Goal: Register for event/course

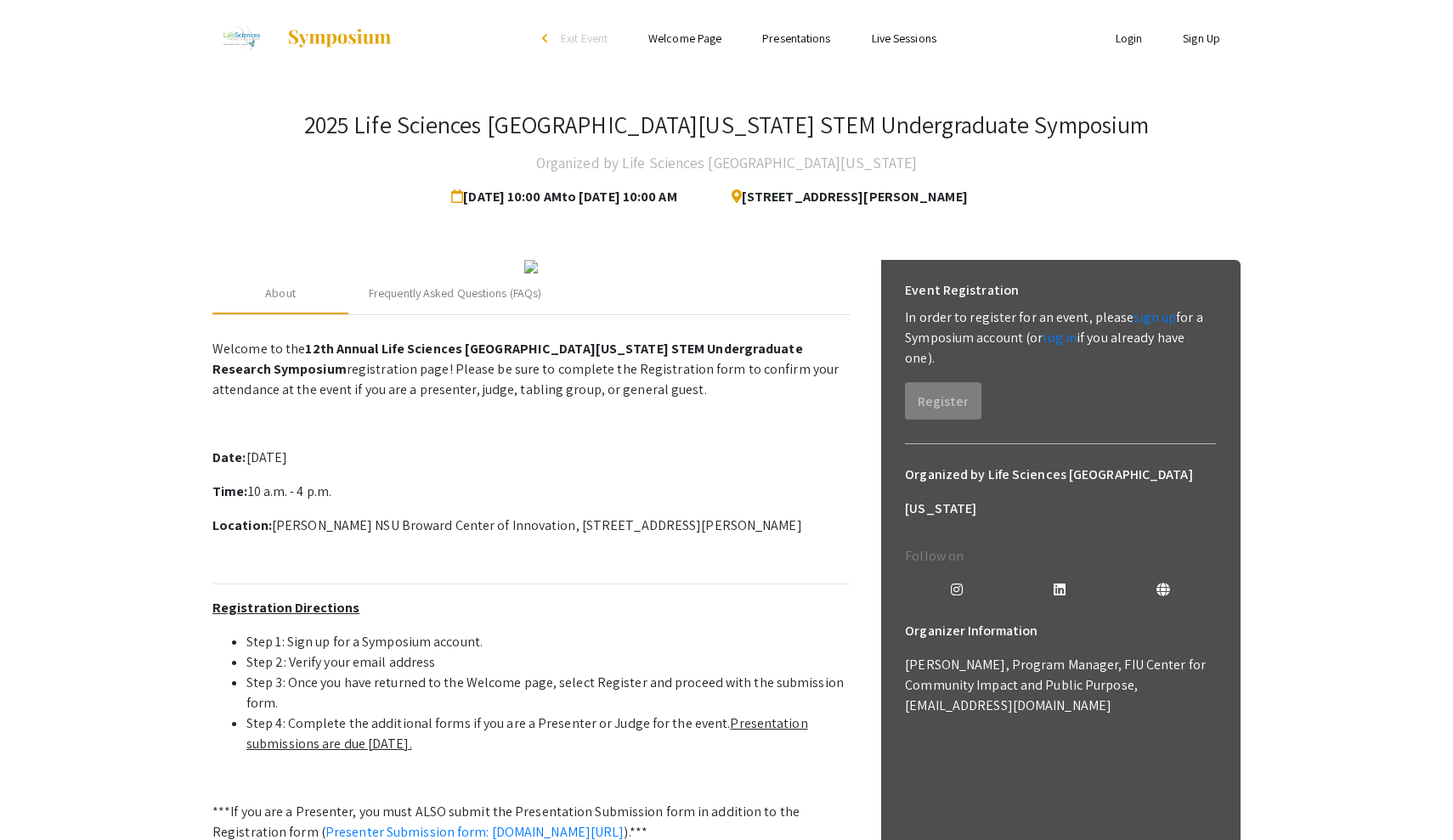
scroll to position [12, 0]
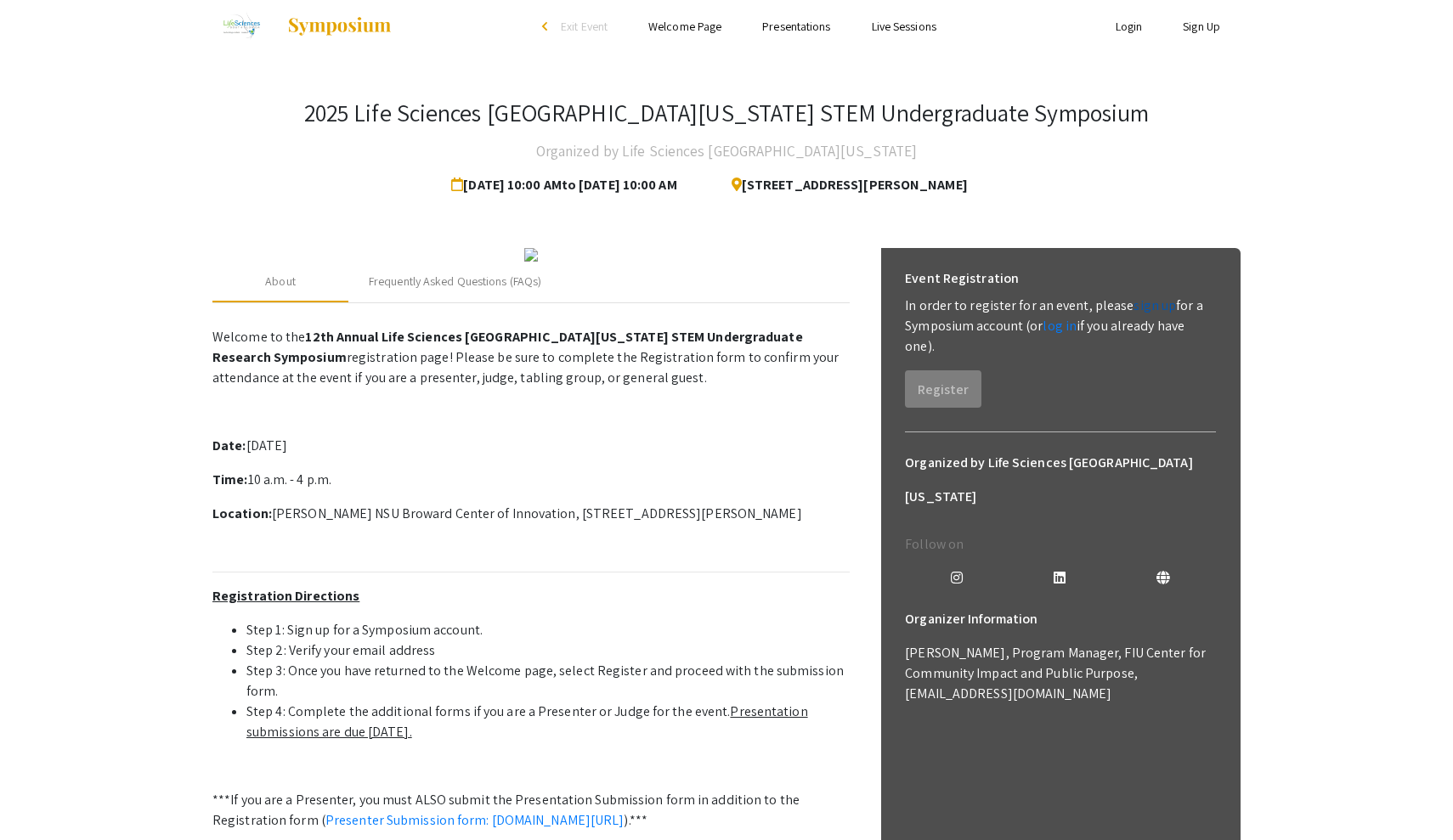
click at [1151, 305] on link "sign up" at bounding box center [1155, 305] width 43 height 18
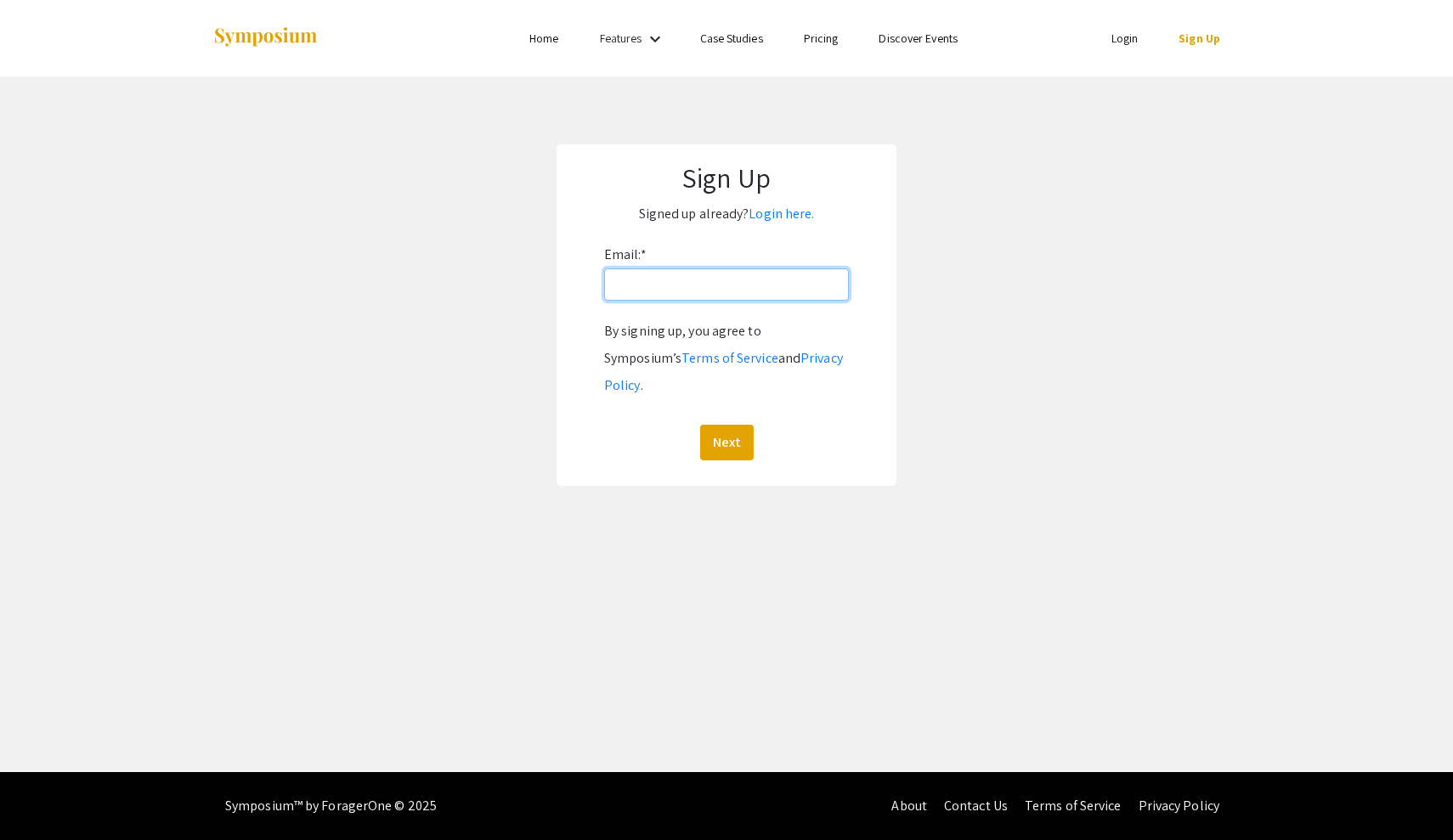
click at [787, 281] on input "Email: *" at bounding box center [726, 284] width 244 height 33
type input "[EMAIL_ADDRESS][DOMAIN_NAME]"
click at [736, 425] on button "Next" at bounding box center [726, 443] width 53 height 35
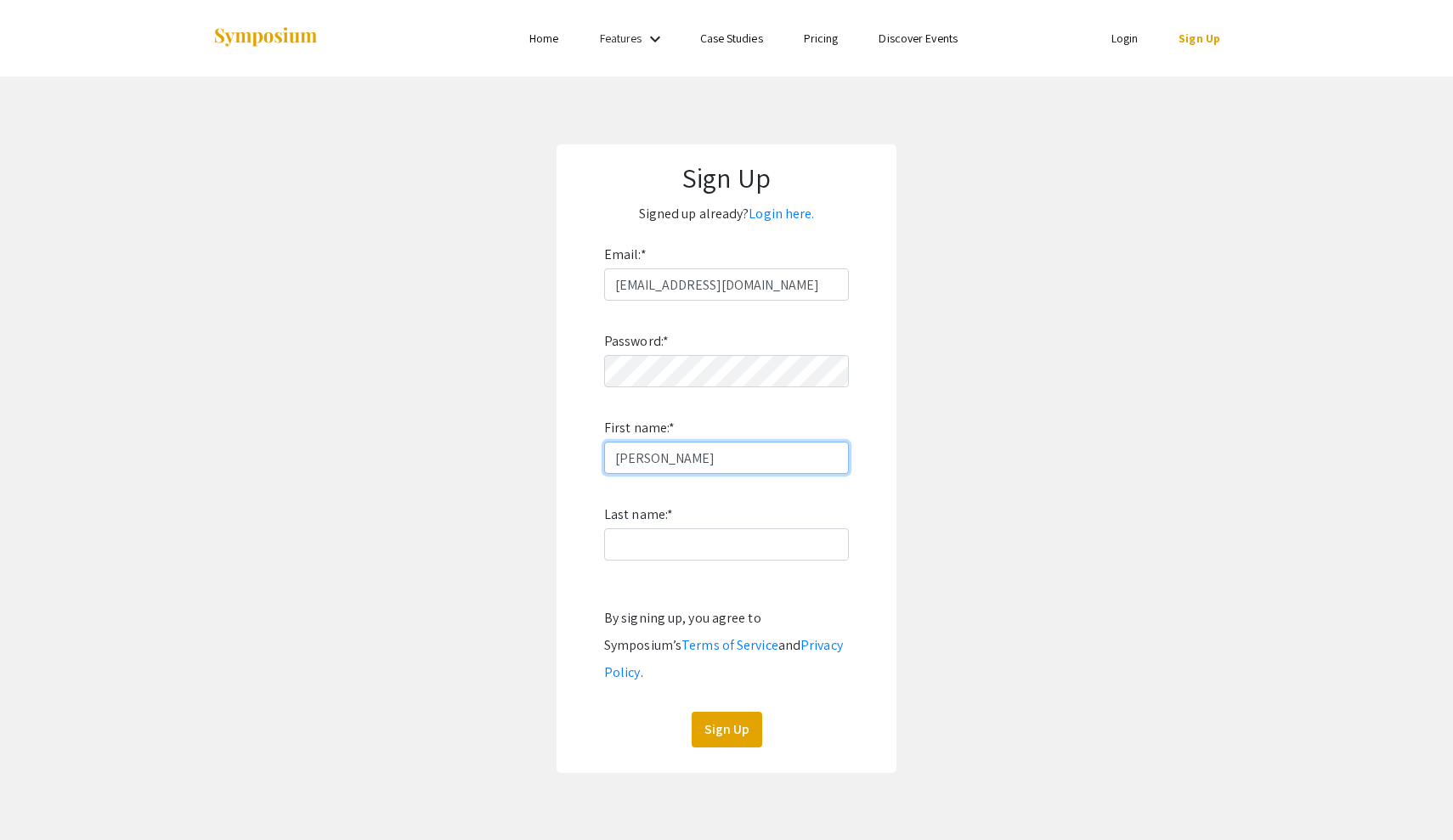
type input "[PERSON_NAME]"
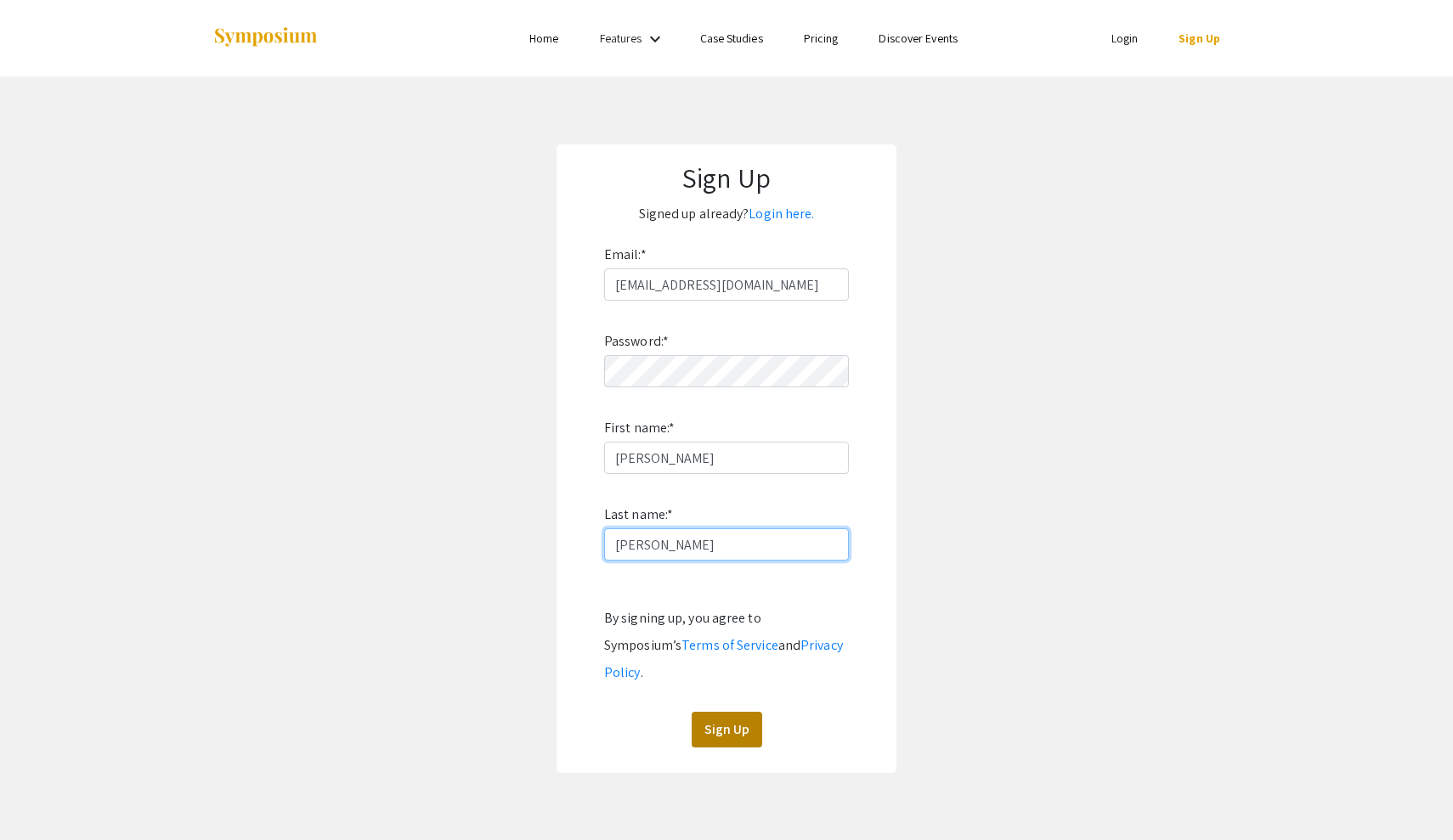
type input "[PERSON_NAME]"
click at [749, 712] on button "Sign Up" at bounding box center [727, 730] width 71 height 35
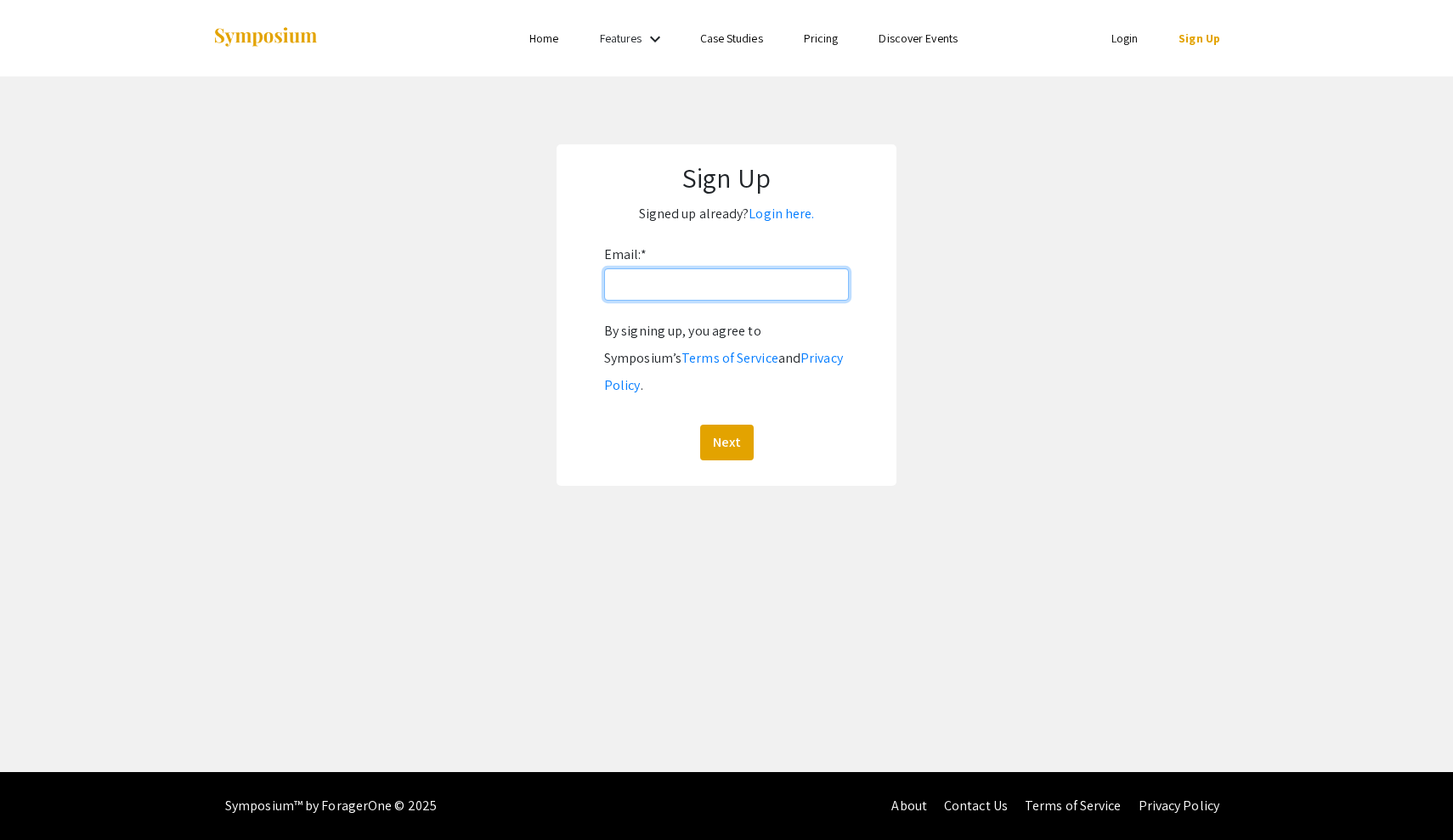
click at [691, 282] on input "Email: *" at bounding box center [726, 284] width 244 height 33
type input "[EMAIL_ADDRESS][DOMAIN_NAME]"
click at [712, 425] on button "Next" at bounding box center [726, 443] width 53 height 35
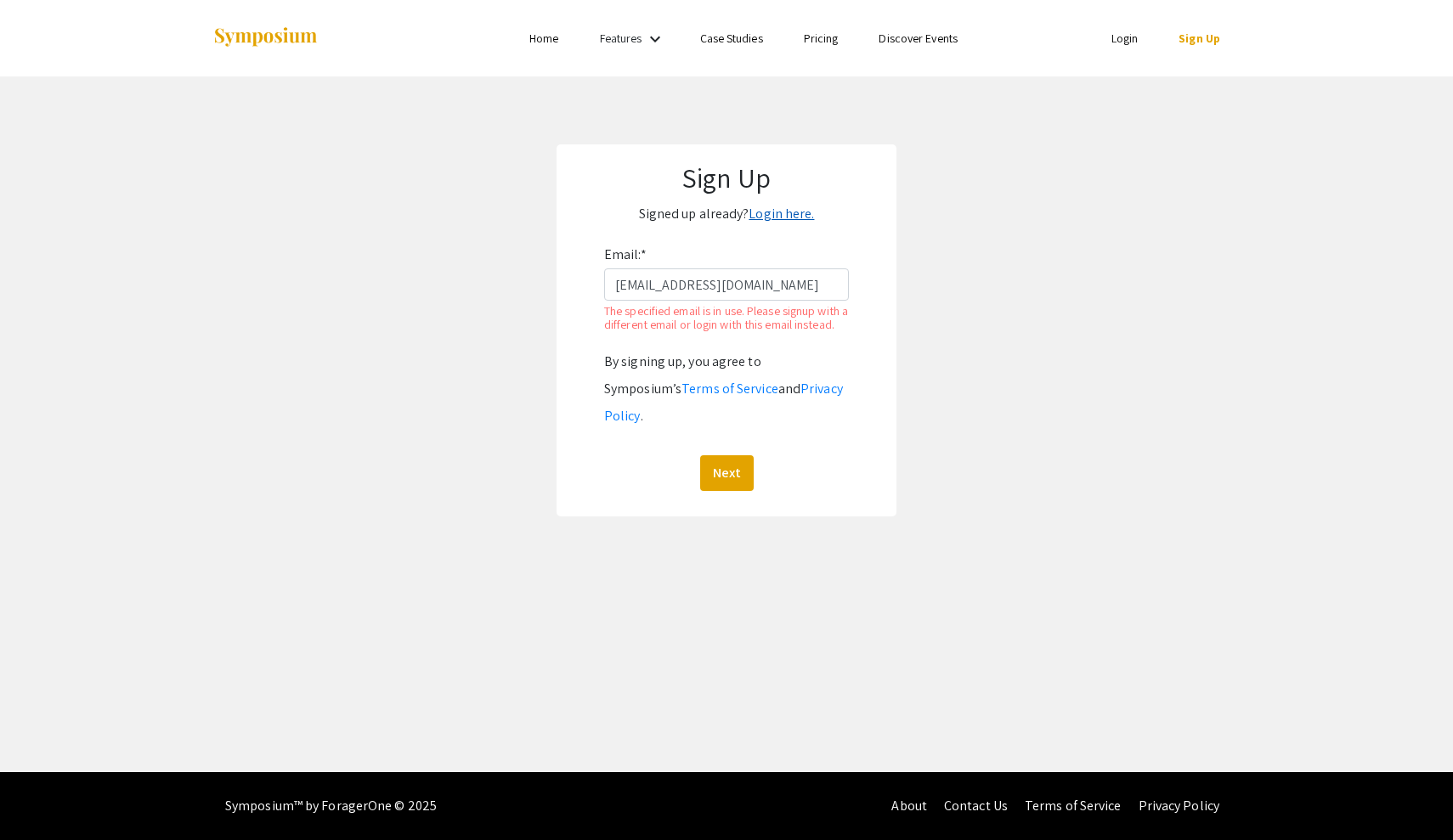
click at [776, 209] on link "Login here." at bounding box center [782, 213] width 65 height 18
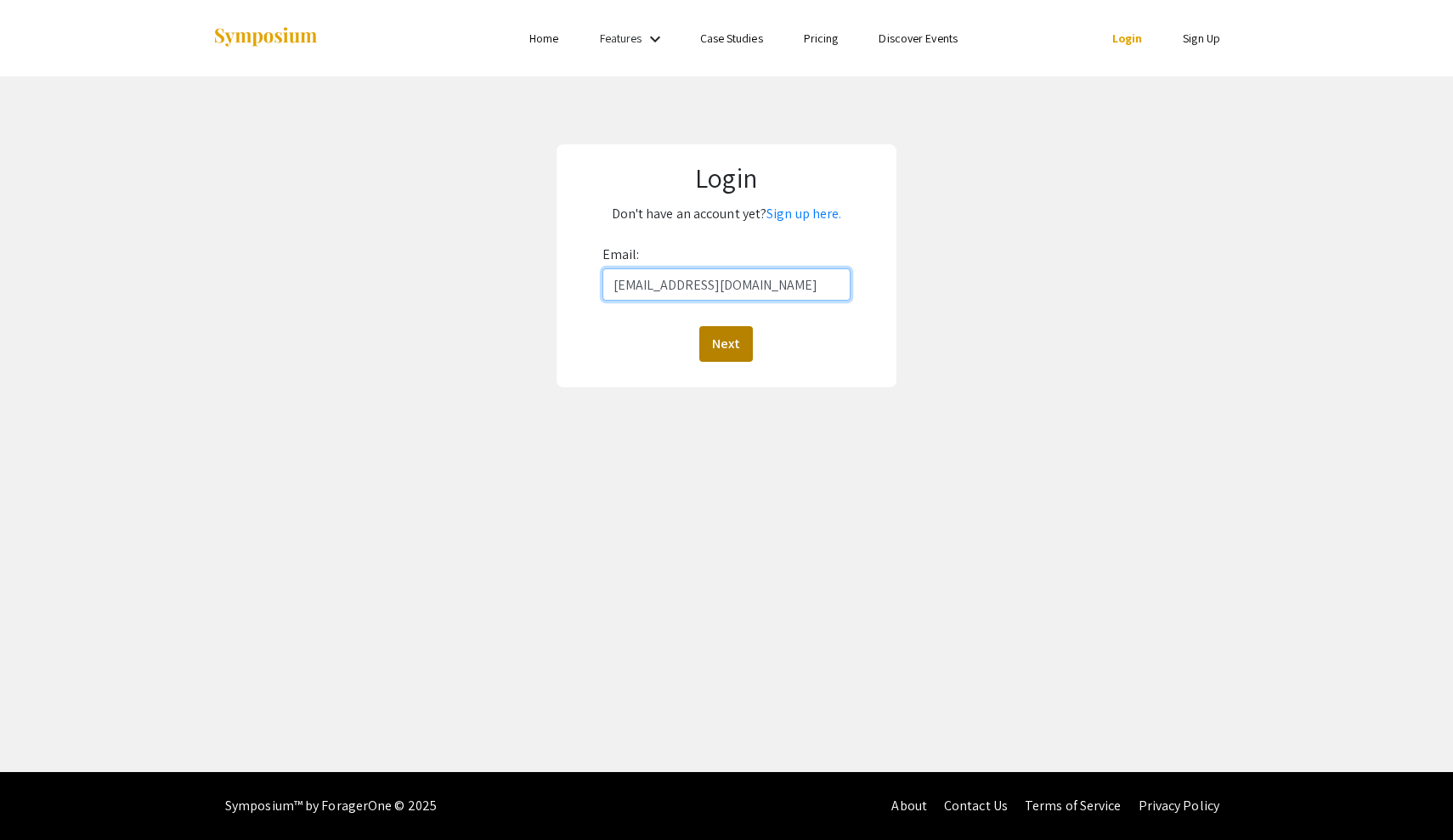
type input "[EMAIL_ADDRESS][DOMAIN_NAME]"
click at [734, 345] on button "Next" at bounding box center [726, 344] width 53 height 35
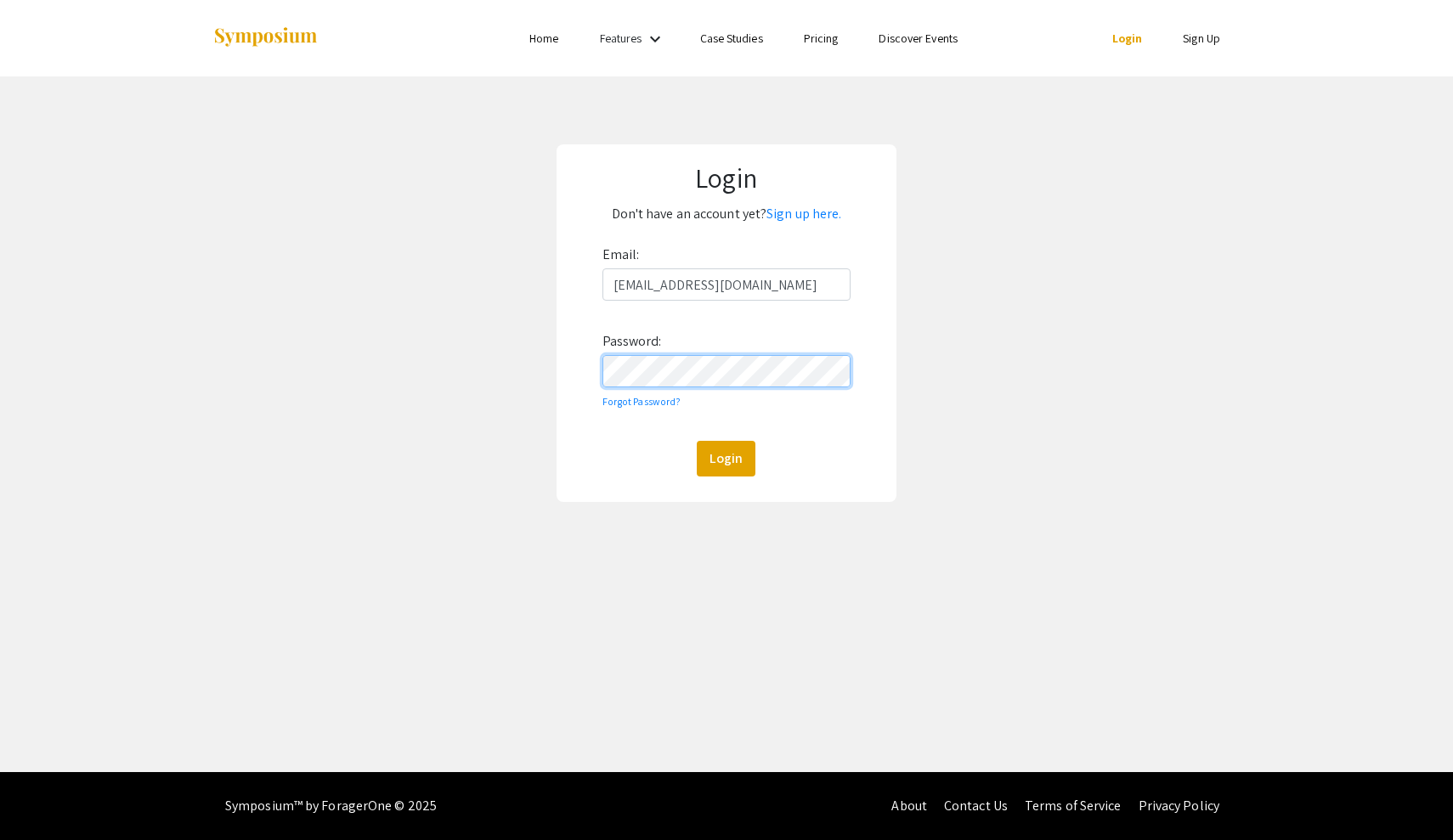
click at [726, 458] on button "Login" at bounding box center [726, 459] width 59 height 35
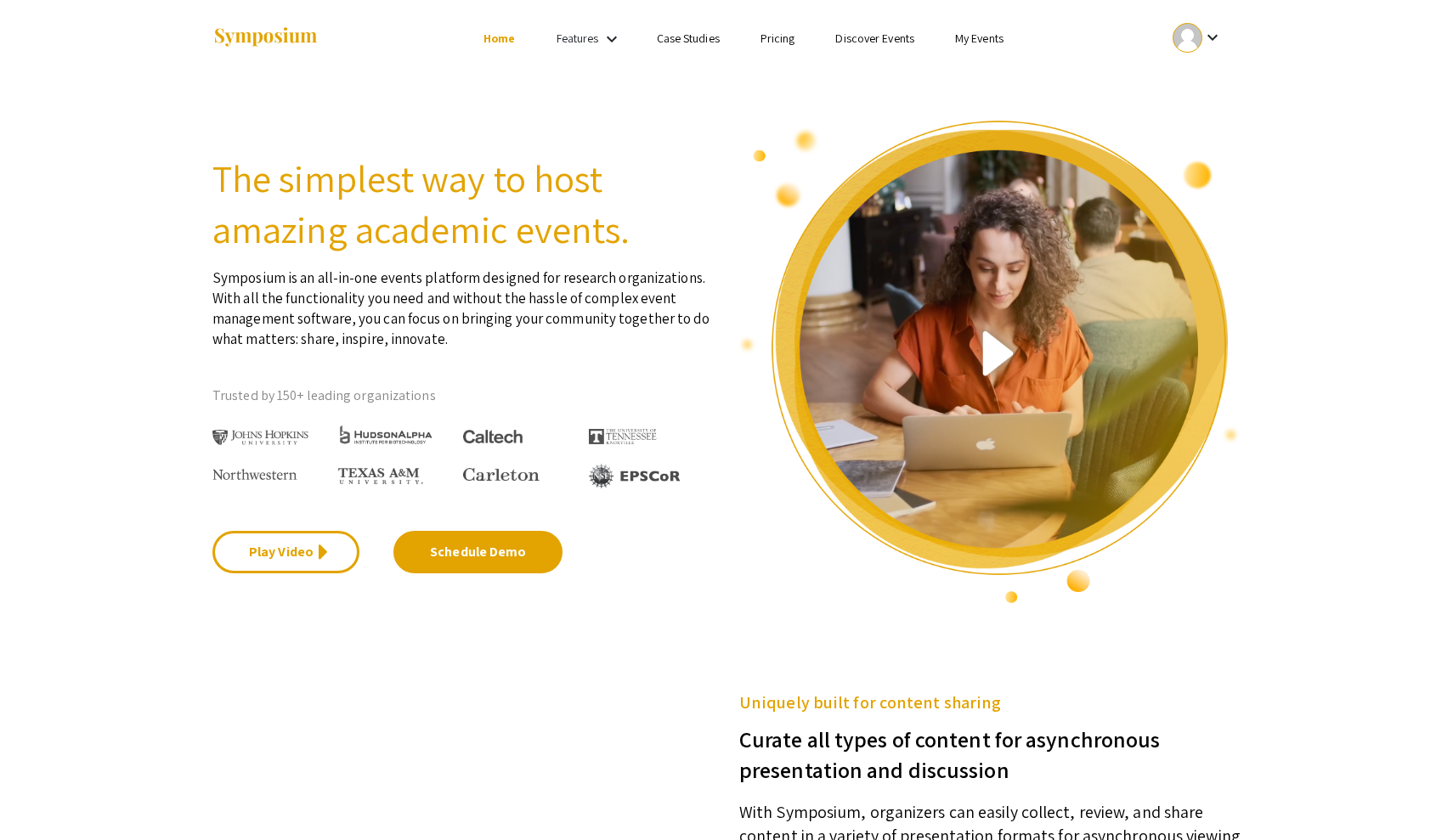
click at [1206, 39] on mat-icon "keyboard_arrow_down" at bounding box center [1213, 37] width 21 height 21
click at [1219, 90] on button "My Account" at bounding box center [1208, 84] width 104 height 41
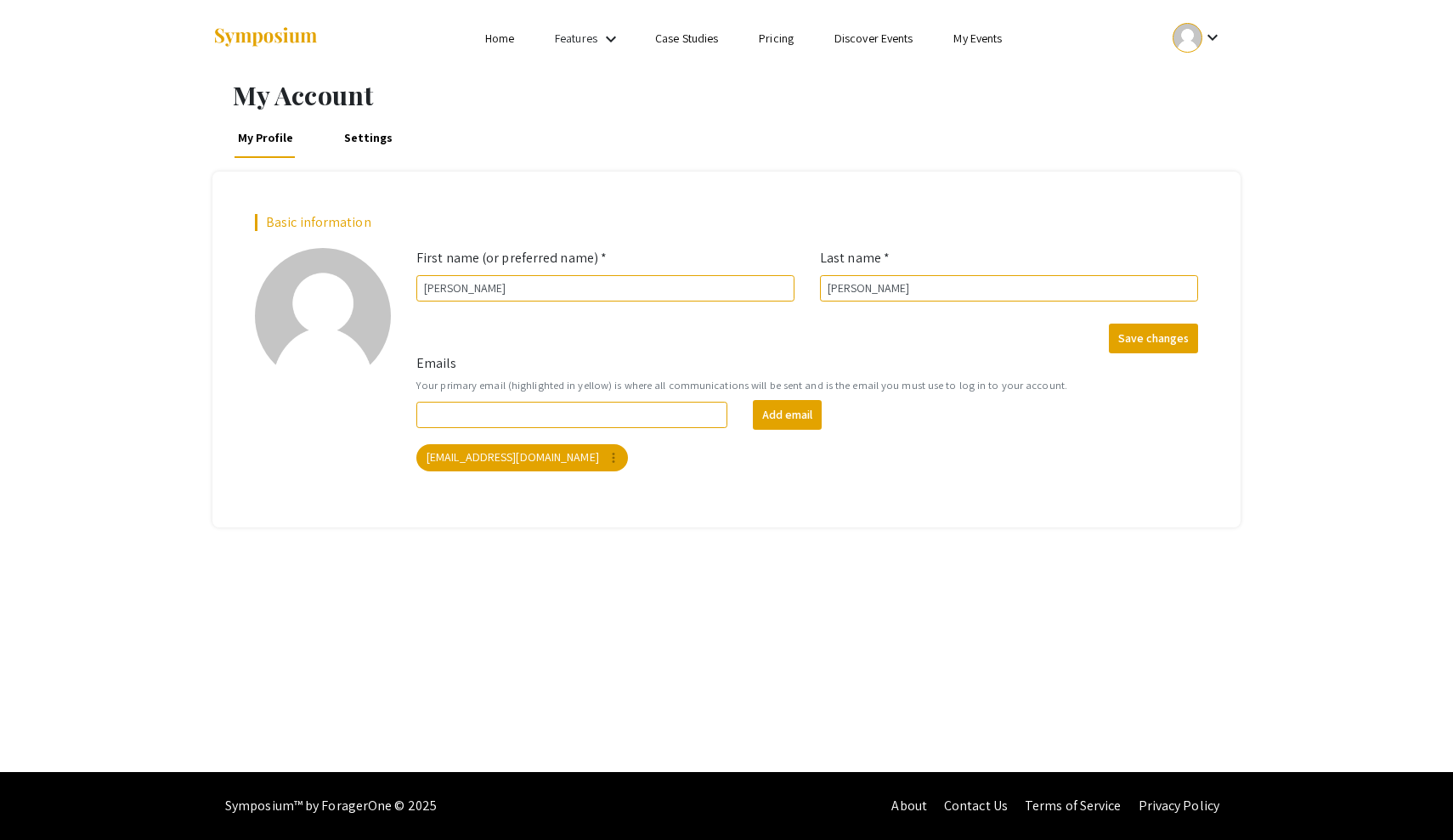
click at [1207, 31] on mat-icon "keyboard_arrow_down" at bounding box center [1213, 37] width 21 height 21
click at [1197, 133] on button "My Submissions" at bounding box center [1208, 125] width 104 height 41
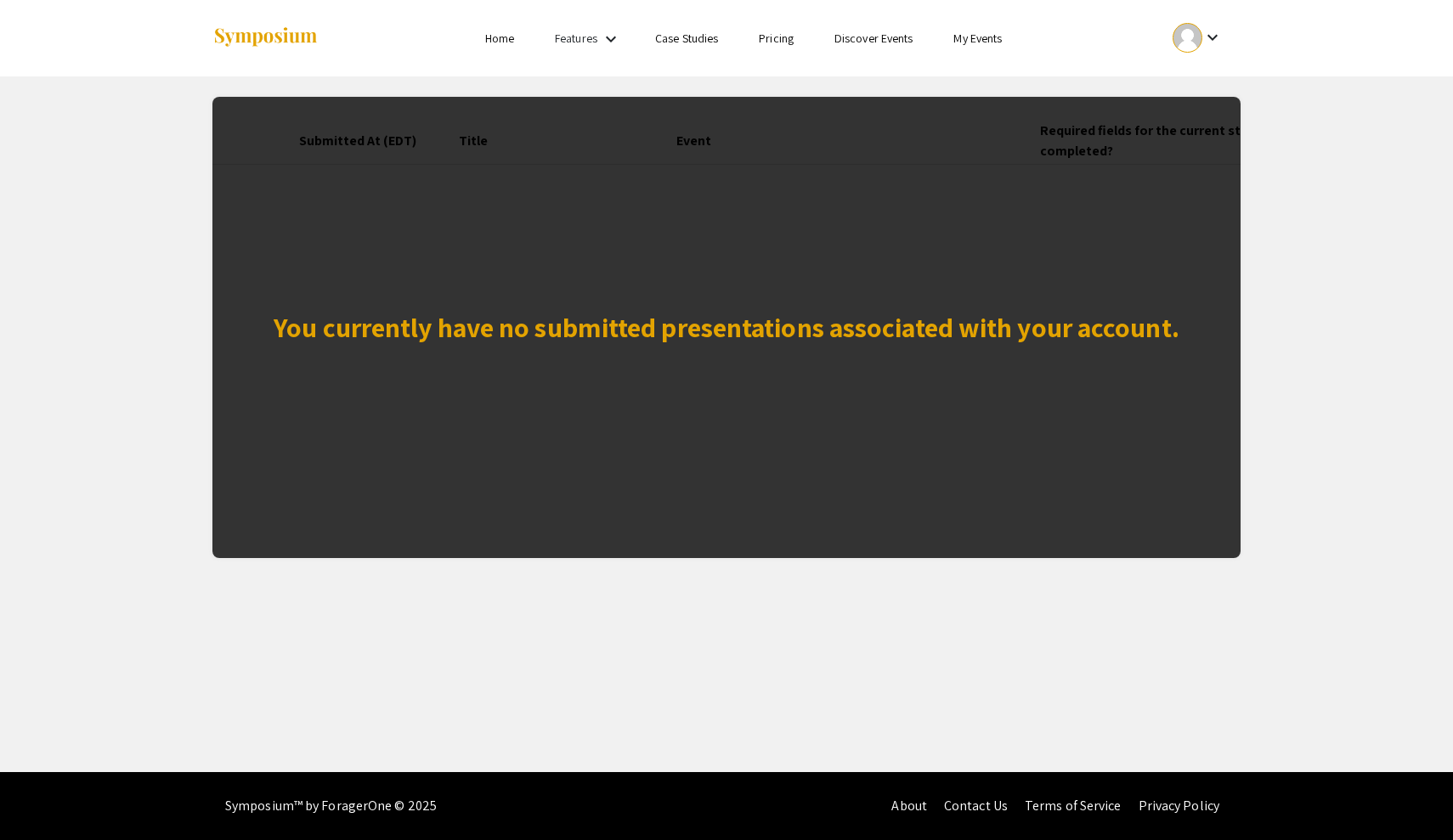
click at [987, 41] on link "My Events" at bounding box center [978, 38] width 48 height 15
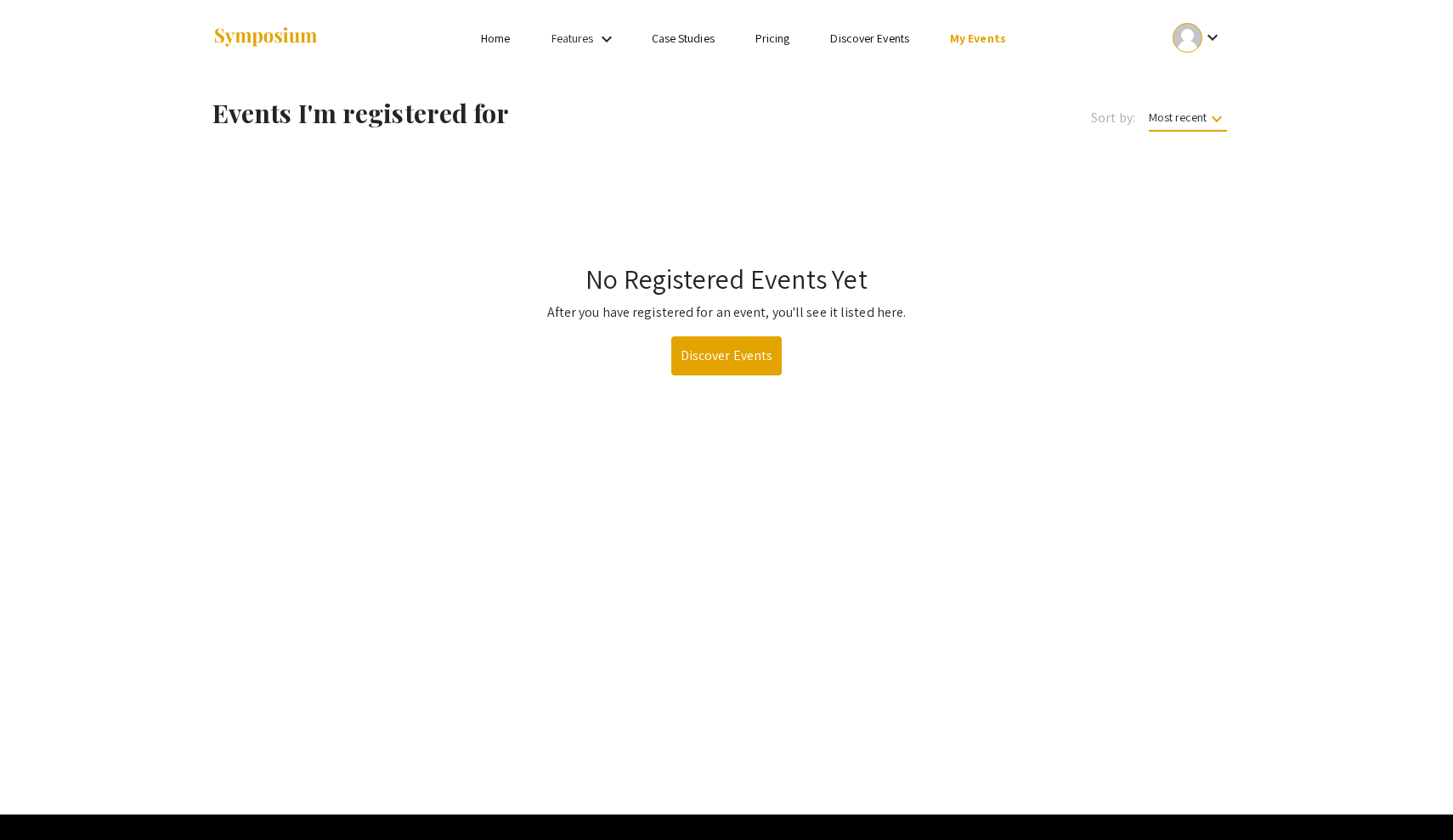
click at [743, 360] on link "Discover Events" at bounding box center [726, 356] width 111 height 39
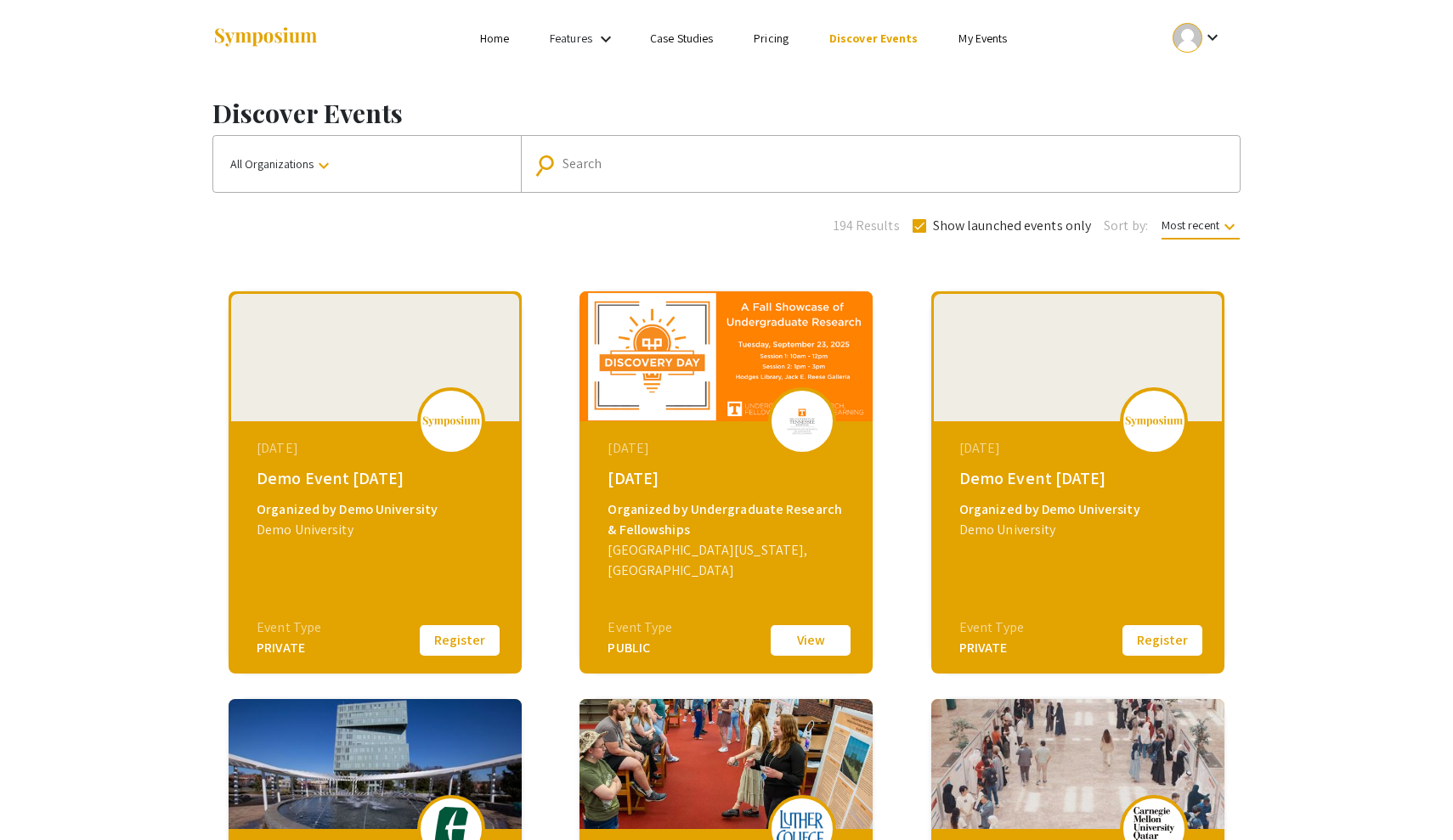
click at [597, 160] on input "Search" at bounding box center [890, 164] width 655 height 15
type input "nova southeastern"
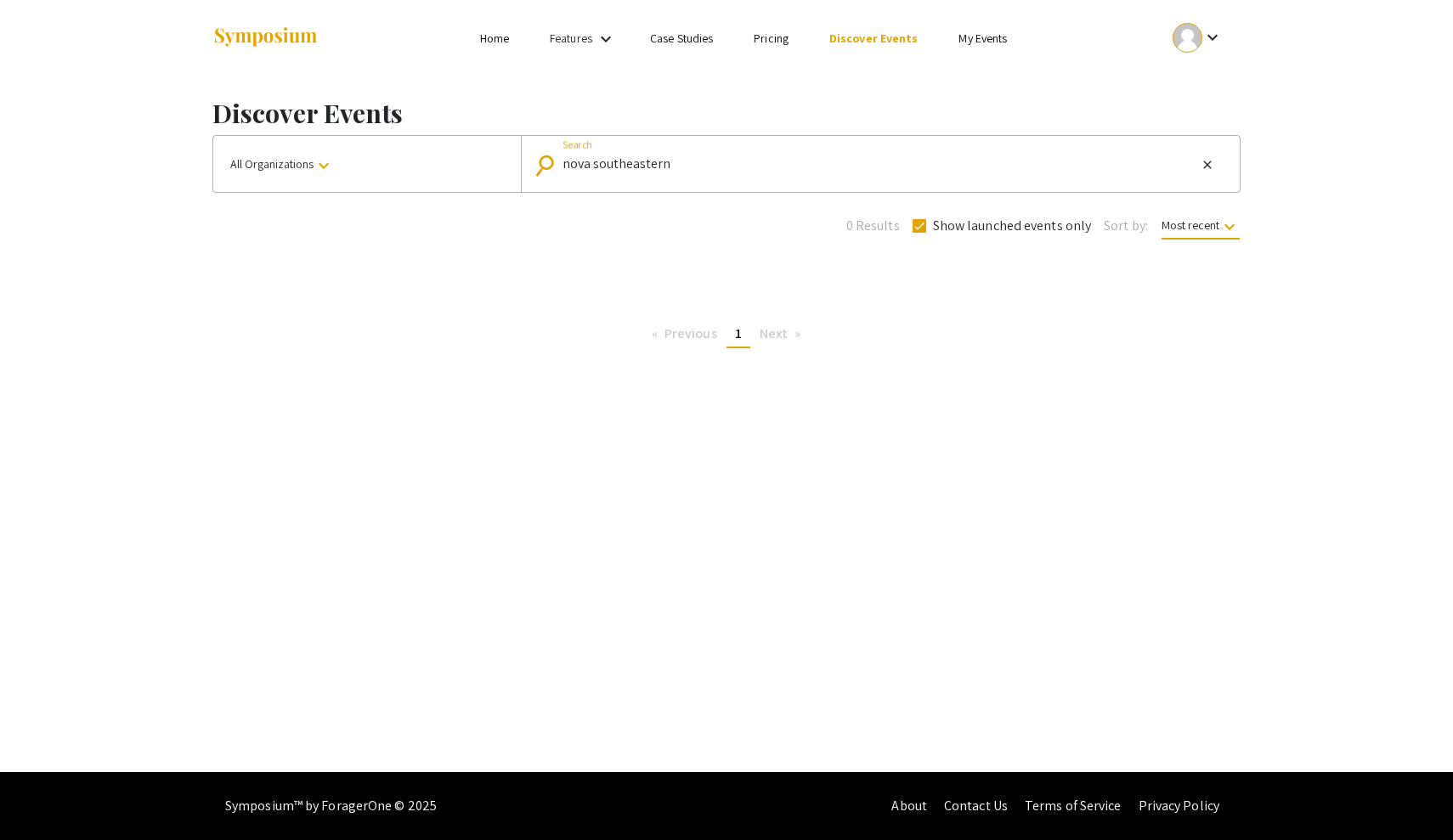
click at [772, 335] on span "Next page" at bounding box center [774, 333] width 28 height 18
click at [1211, 167] on mat-icon "close" at bounding box center [1208, 165] width 14 height 15
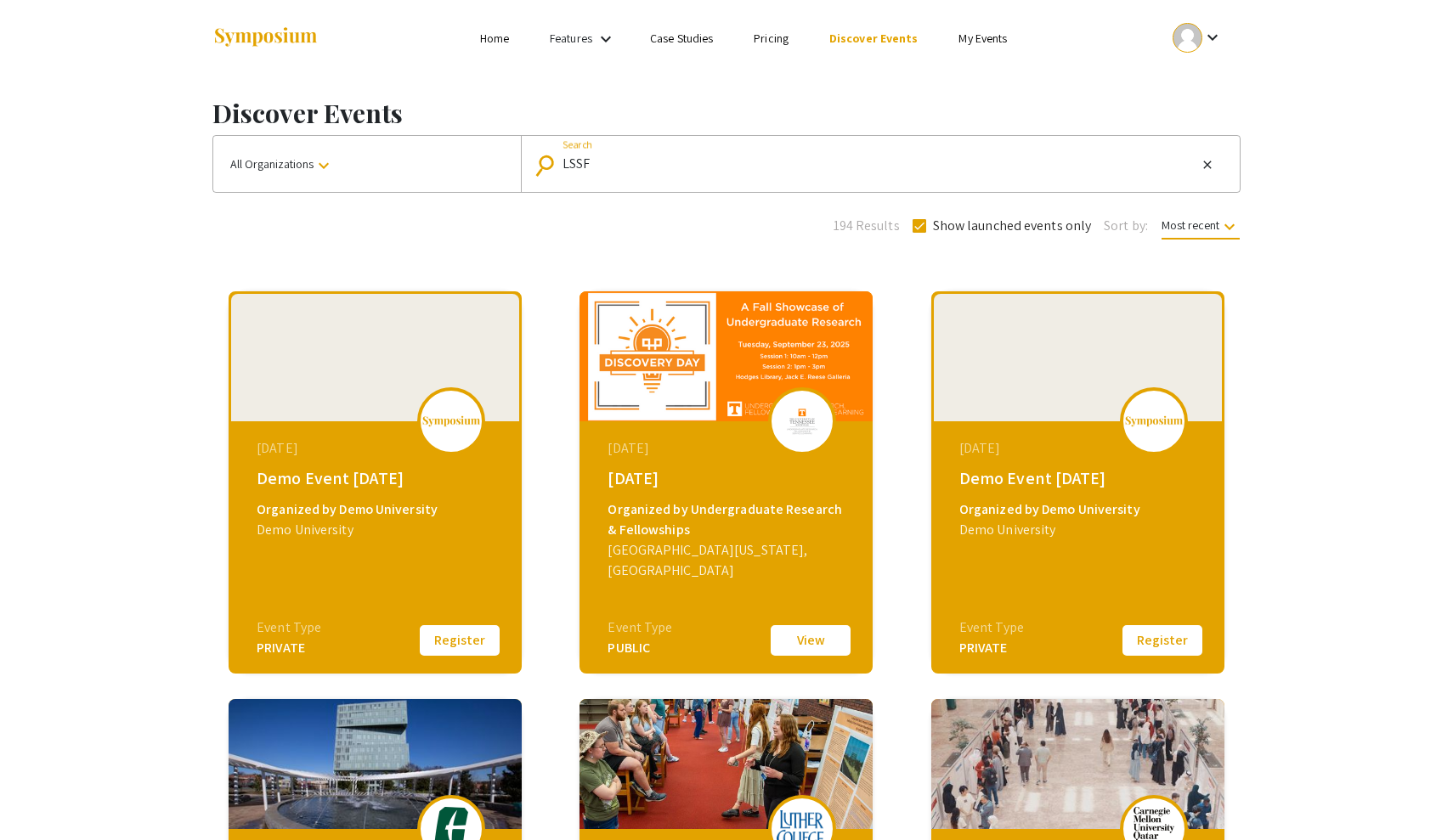
type input "LSSF"
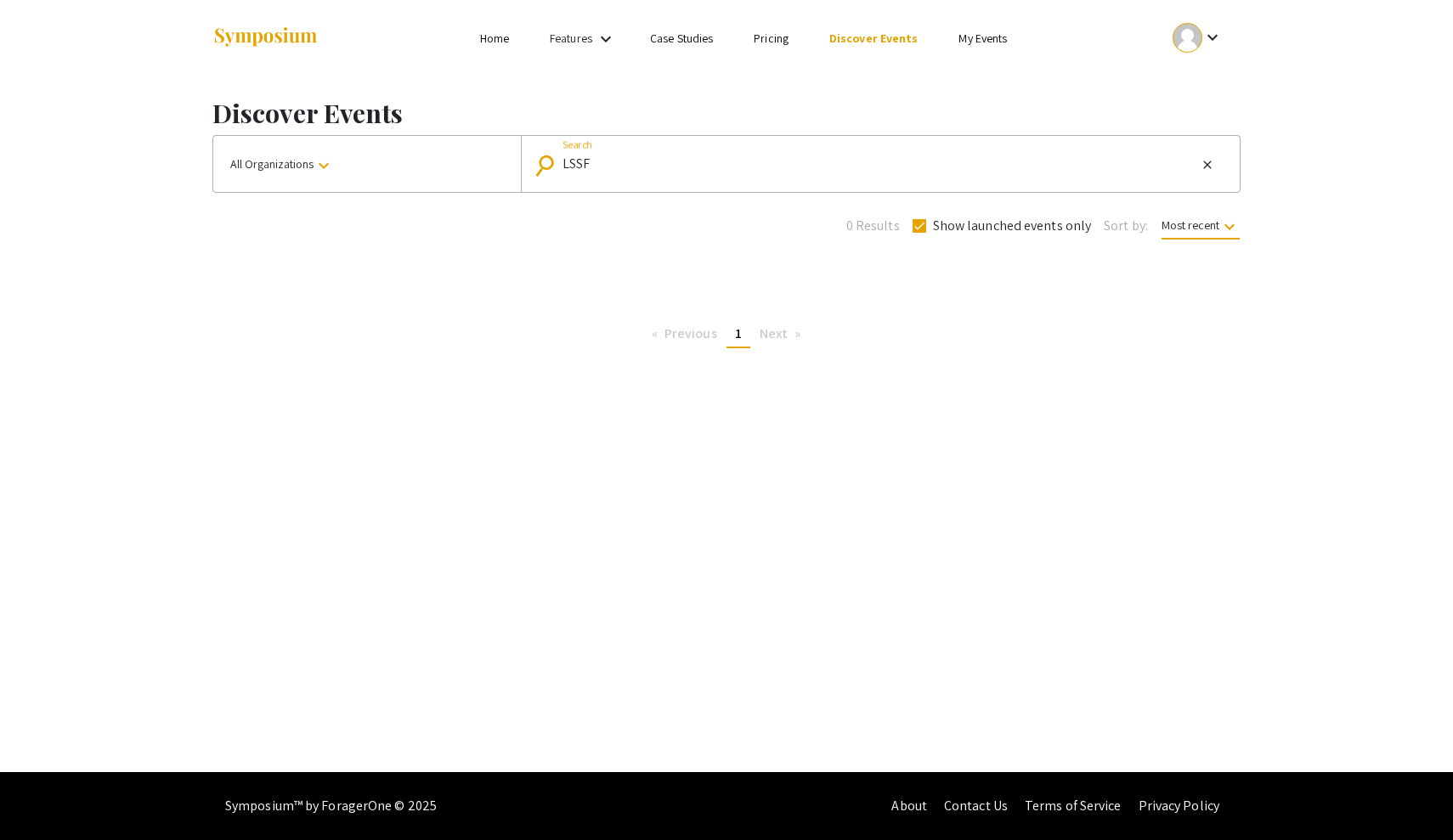
drag, startPoint x: 950, startPoint y: 169, endPoint x: 503, endPoint y: 155, distance: 447.2
click at [505, 155] on div "All Organizations keyboard_arrow_down search LSSF Search close" at bounding box center [726, 164] width 1029 height 58
type input "life sciences"
click at [925, 231] on span at bounding box center [920, 226] width 14 height 14
click at [920, 233] on input "Show launched events only" at bounding box center [919, 233] width 1 height 1
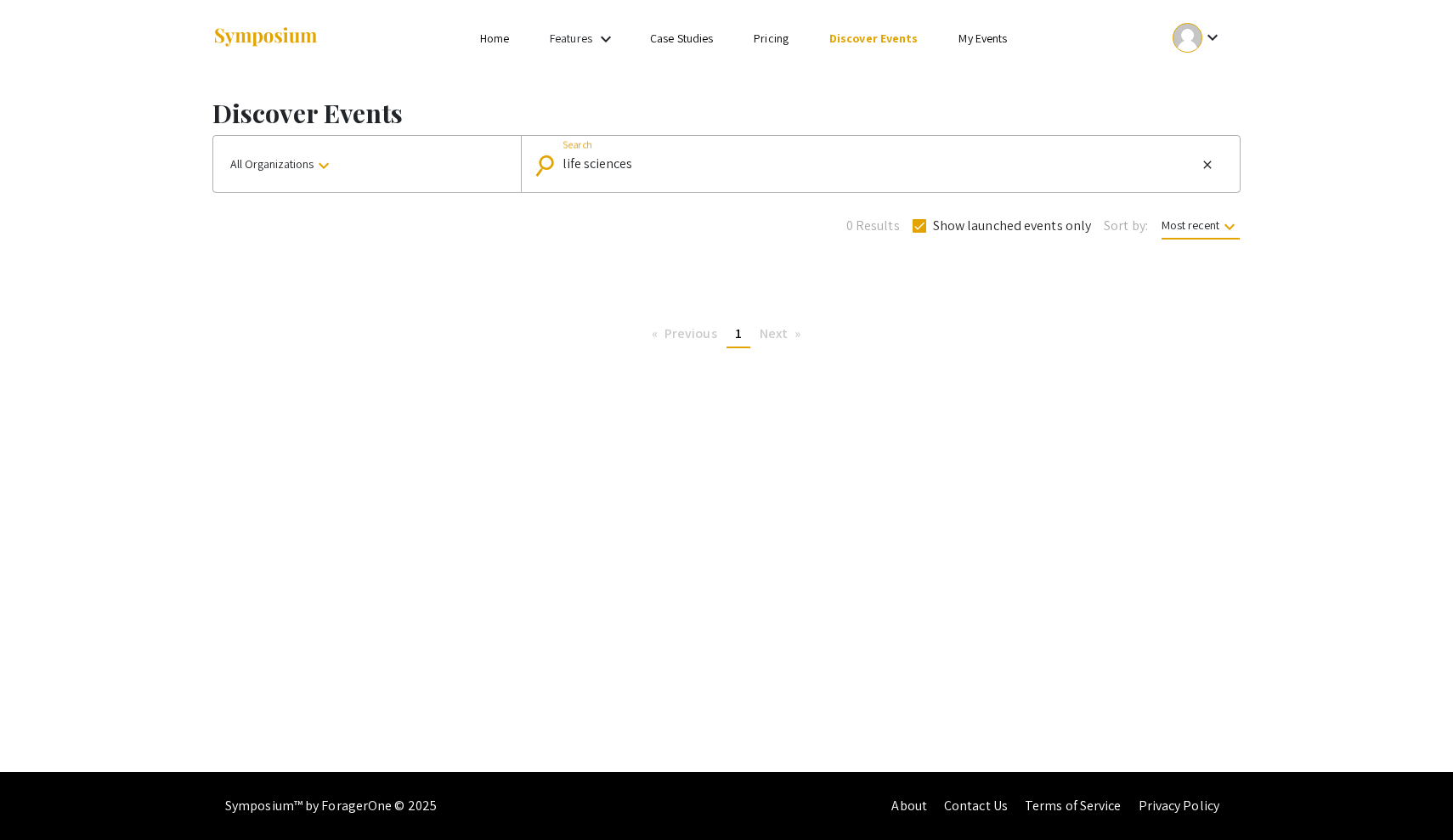
checkbox input "false"
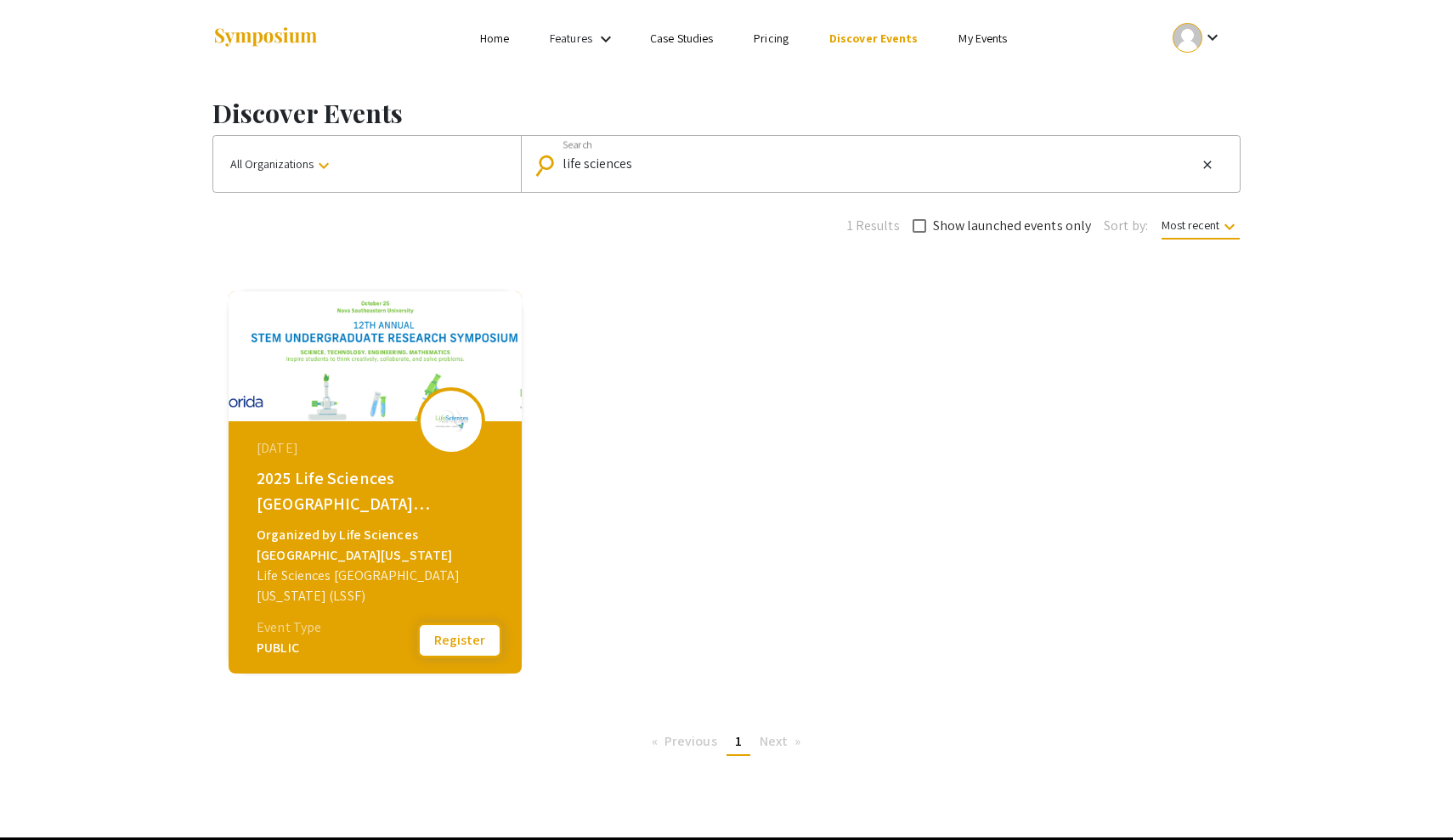
click at [451, 638] on button "Register" at bounding box center [459, 640] width 85 height 35
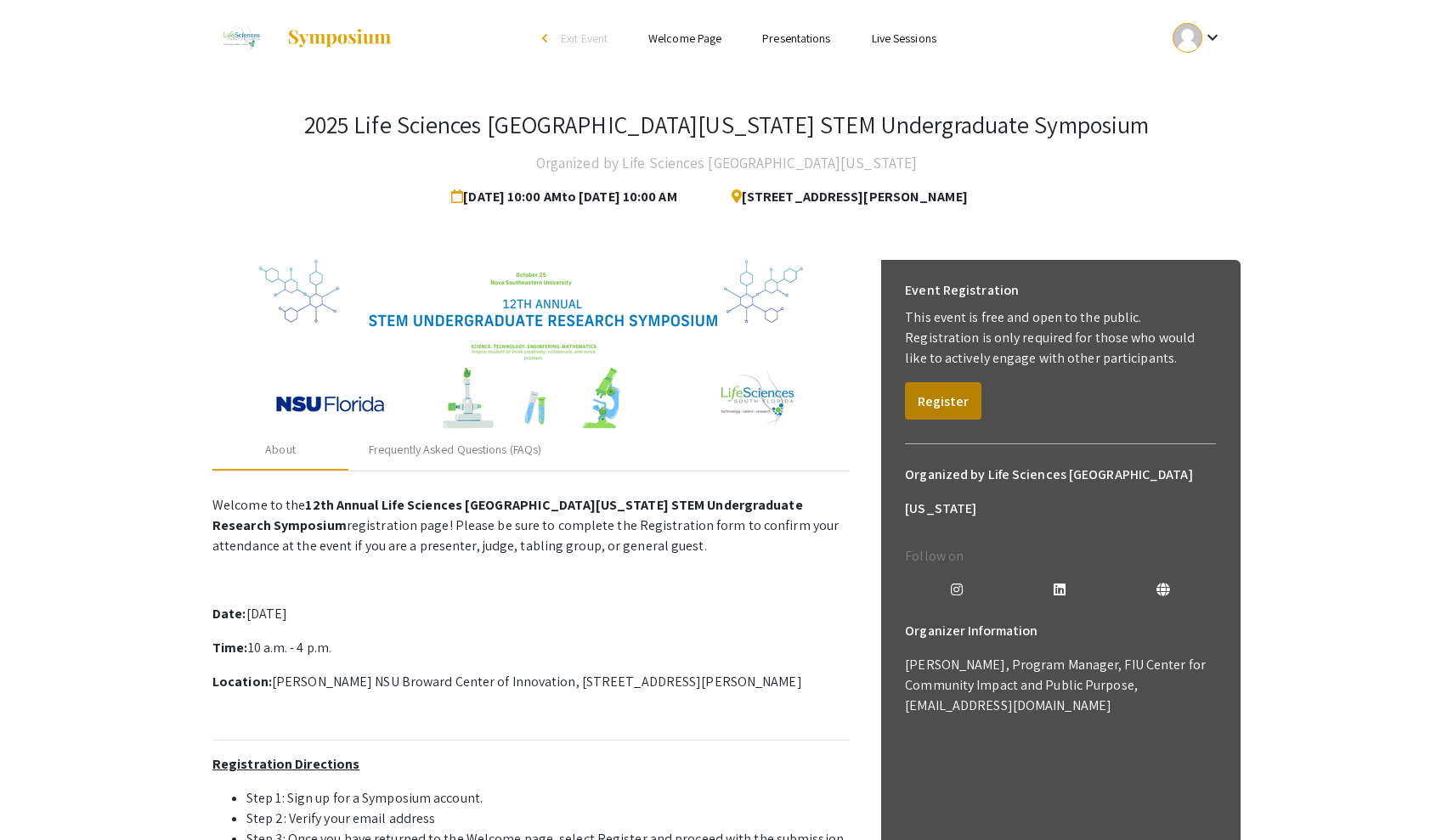
click at [945, 398] on button "Register" at bounding box center [944, 401] width 76 height 37
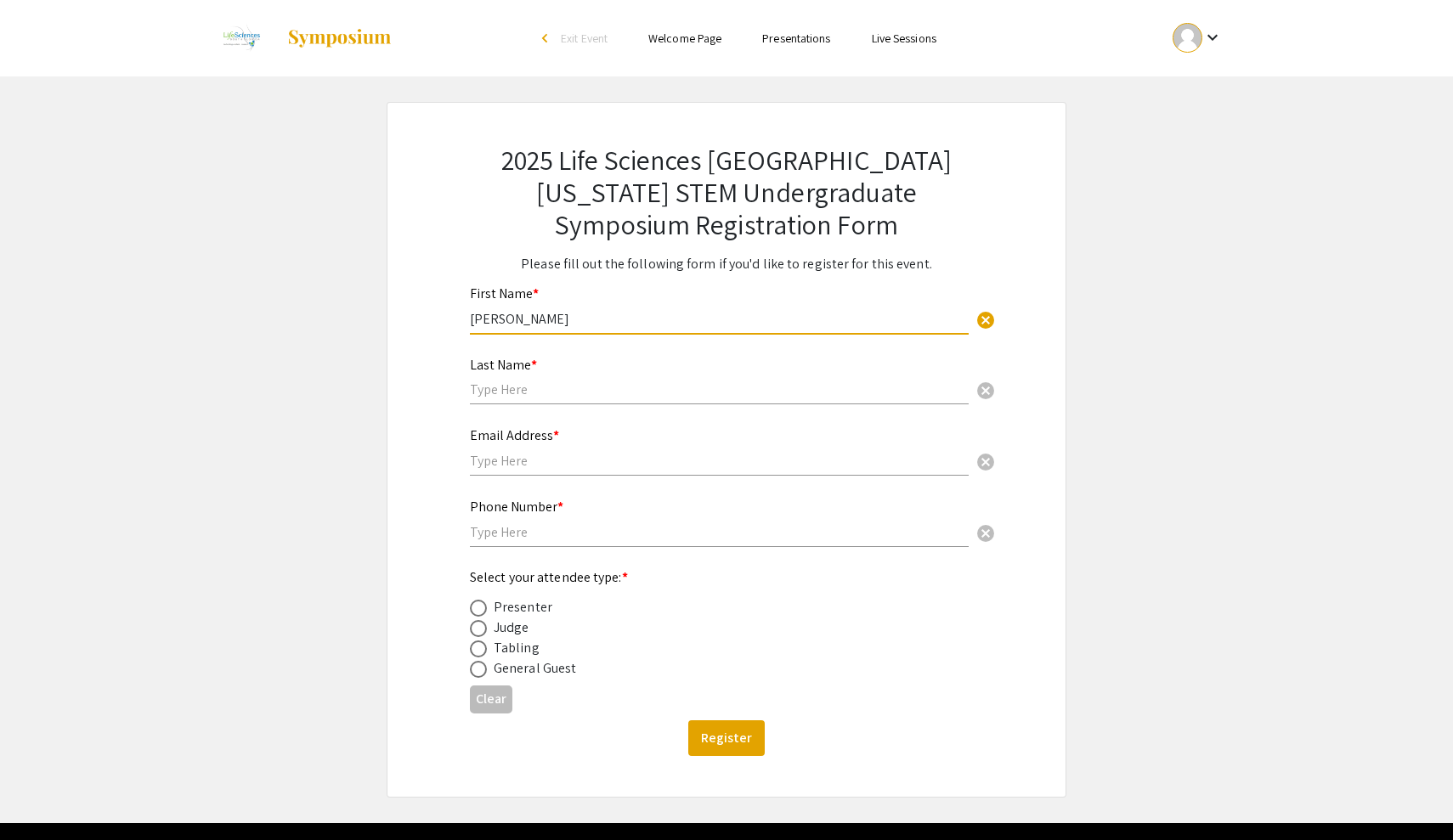
type input "[PERSON_NAME]"
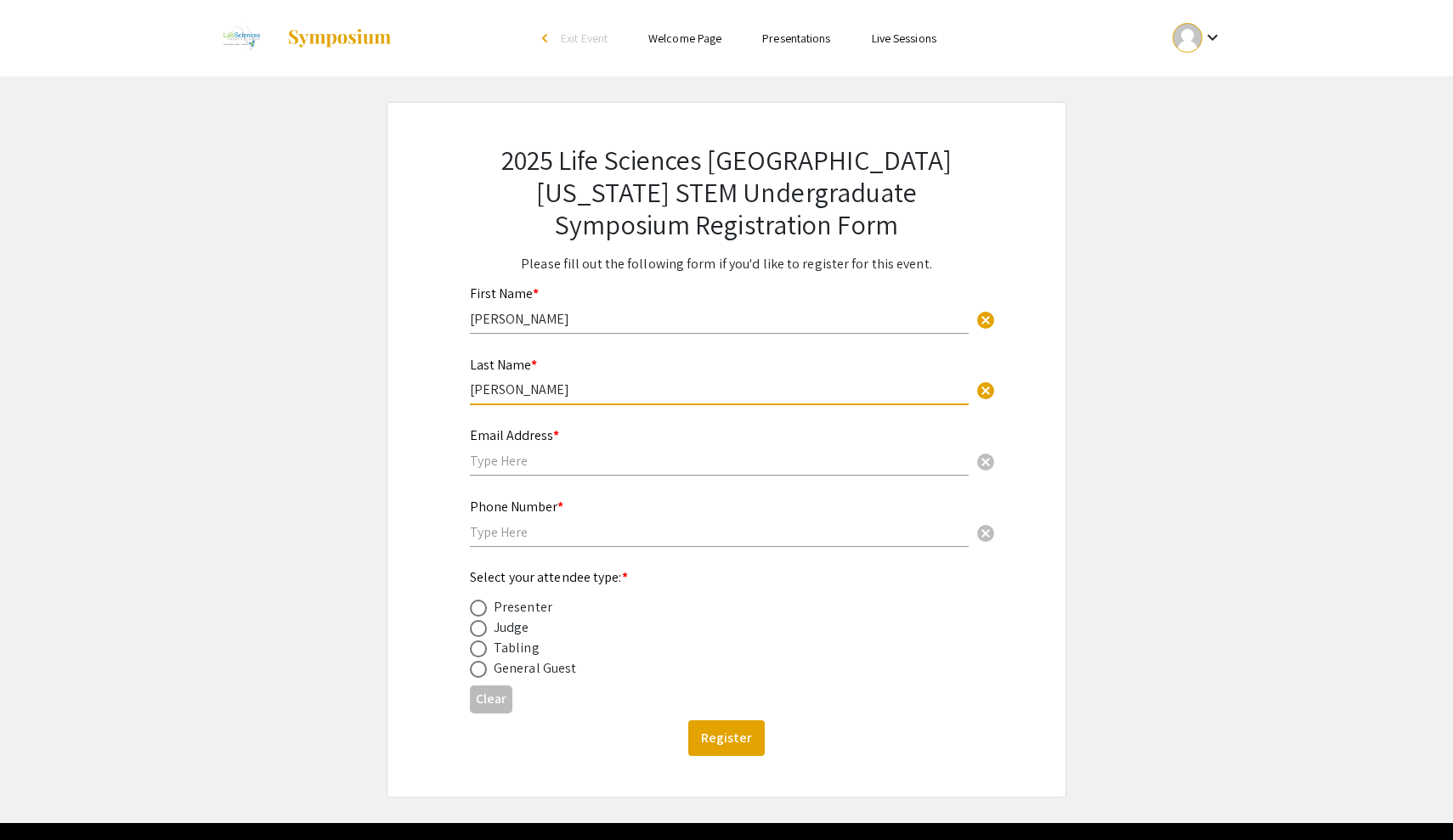
type input "Nalluri"
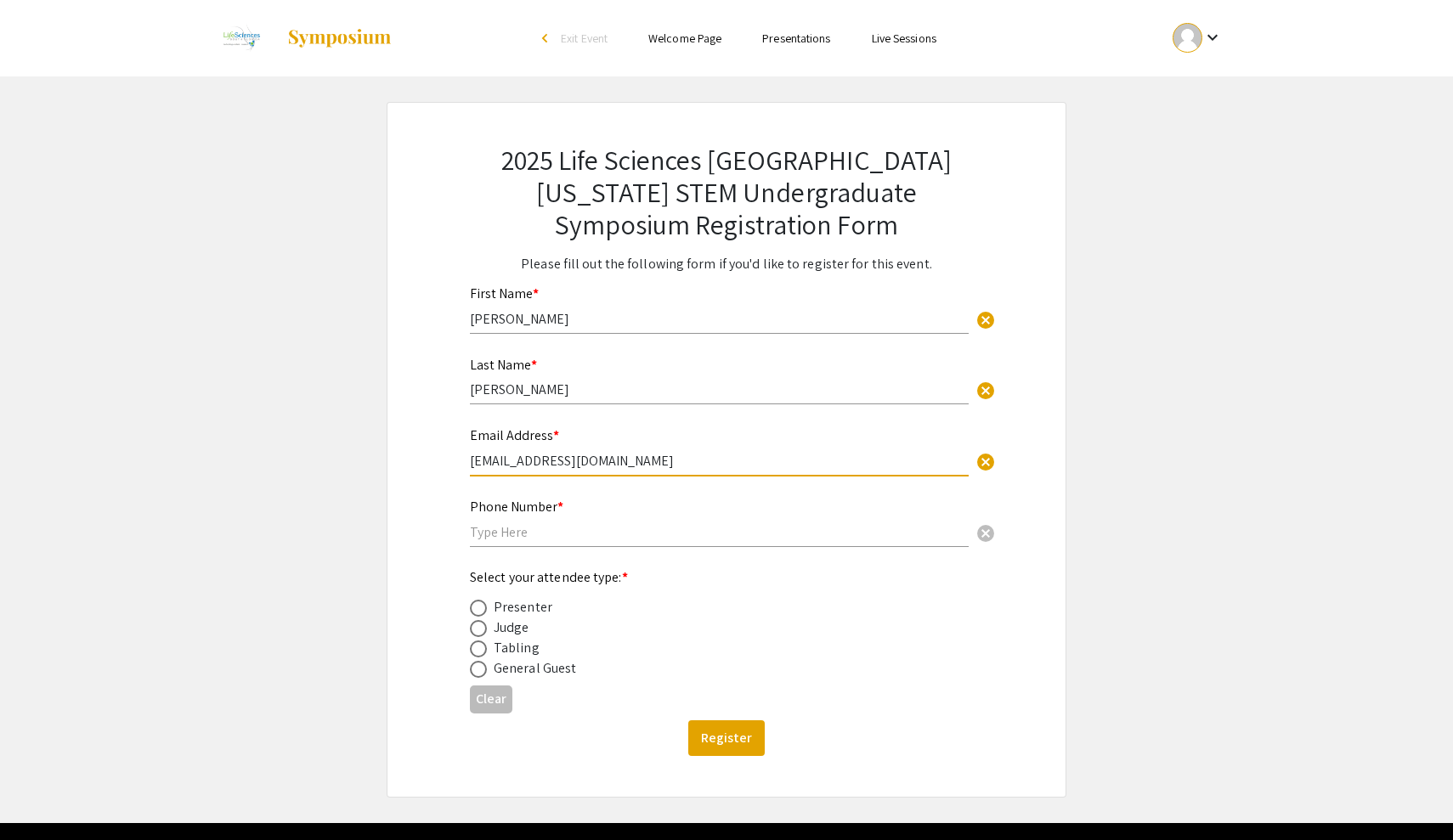
type input "an1223@mynsu.nova.edu"
click at [725, 521] on div "Phone Number * cancel" at bounding box center [719, 515] width 499 height 64
type input "9087521579"
click at [529, 610] on div "Presenter" at bounding box center [522, 608] width 59 height 21
click at [484, 605] on span at bounding box center [478, 608] width 17 height 17
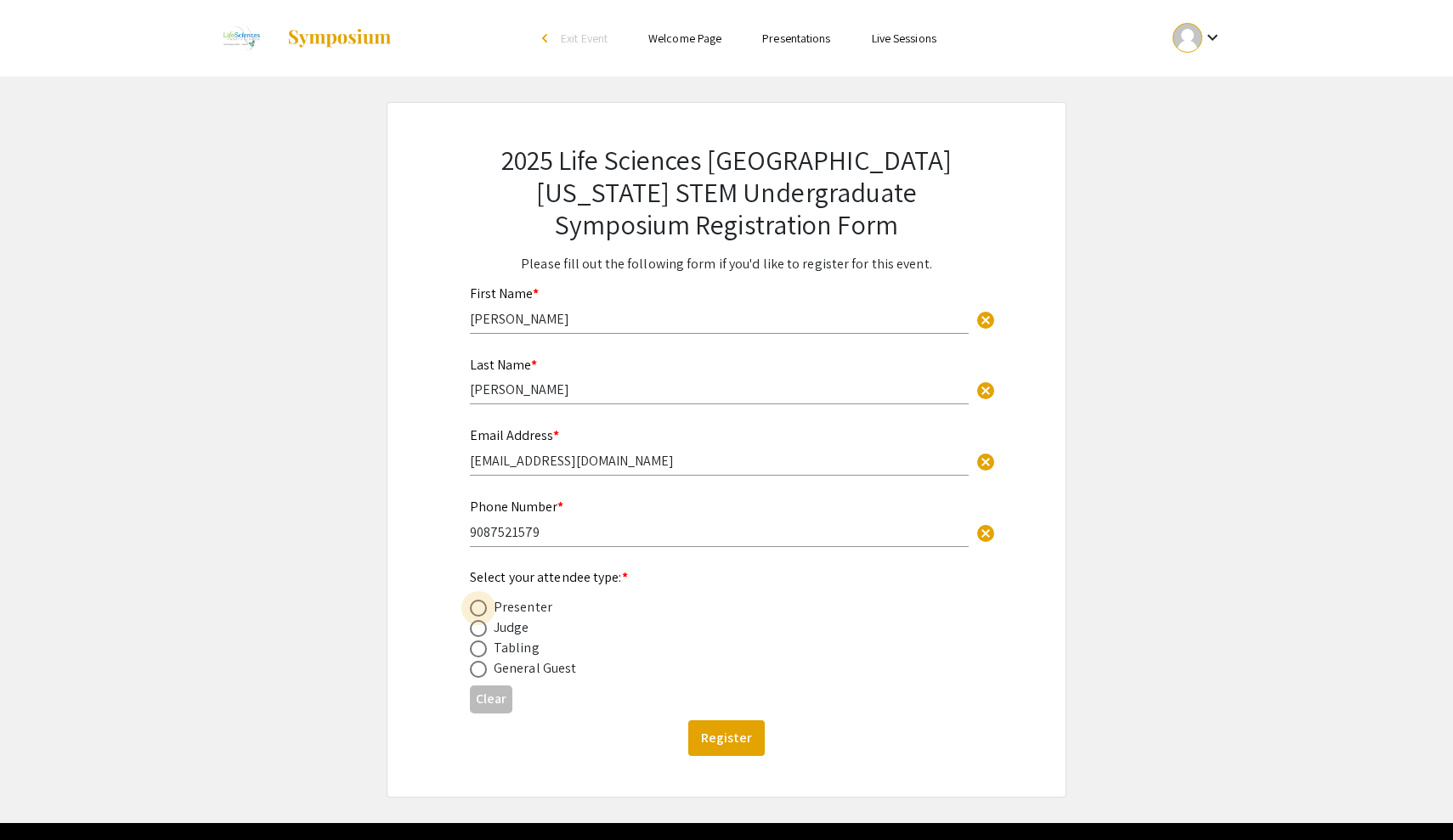
click at [484, 605] on input "radio" at bounding box center [478, 608] width 17 height 17
radio input "true"
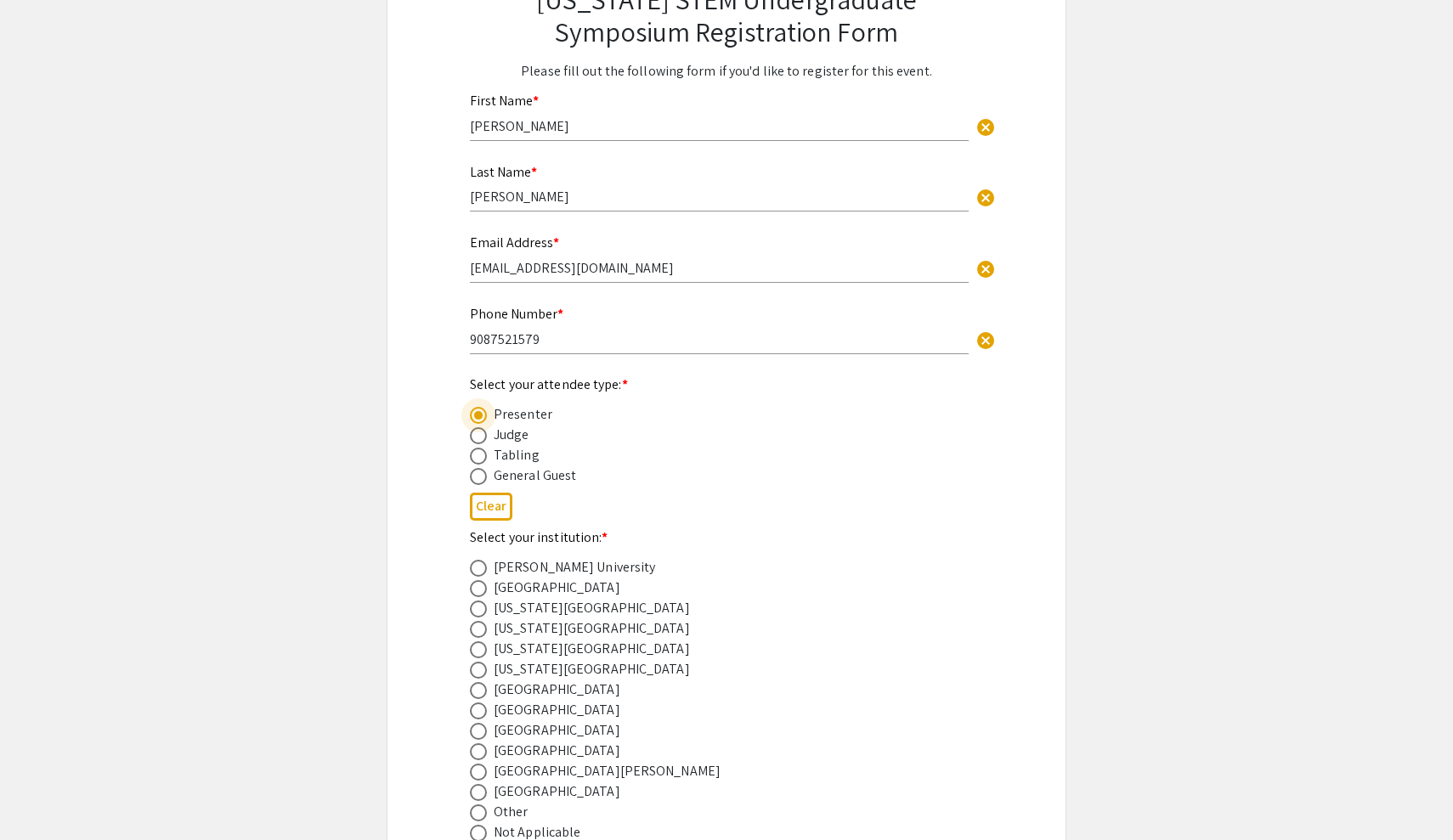
click at [433, 646] on div "2025 Life Sciences South Florida STEM Undergraduate Symposium Registration Form…" at bounding box center [726, 590] width 595 height 1361
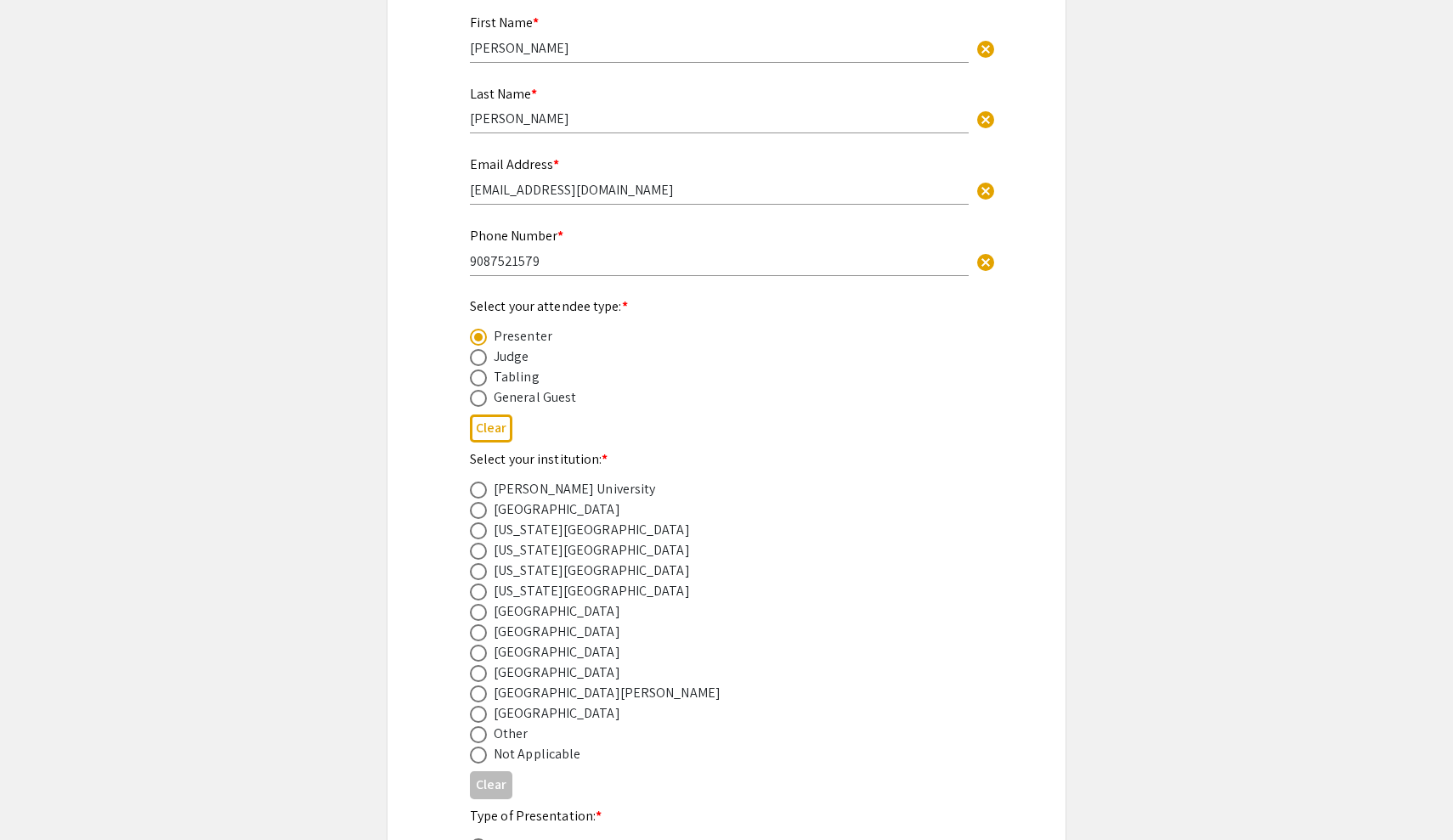
scroll to position [273, 0]
click at [478, 655] on span at bounding box center [478, 651] width 17 height 17
click at [478, 655] on input "radio" at bounding box center [478, 651] width 17 height 17
radio input "true"
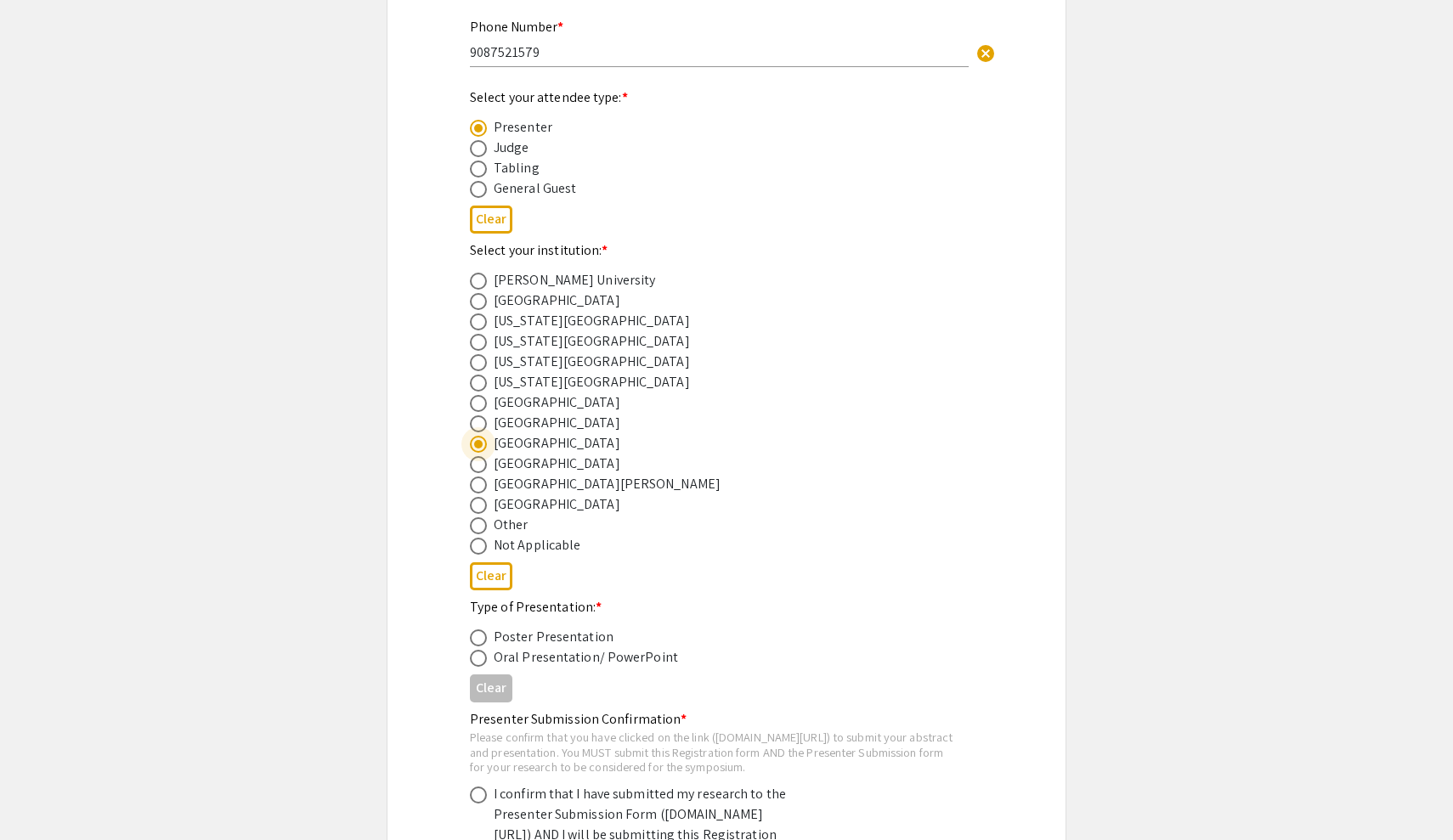
scroll to position [484, 0]
click at [476, 637] on span at bounding box center [478, 634] width 17 height 17
click at [476, 637] on input "radio" at bounding box center [478, 634] width 17 height 17
radio input "true"
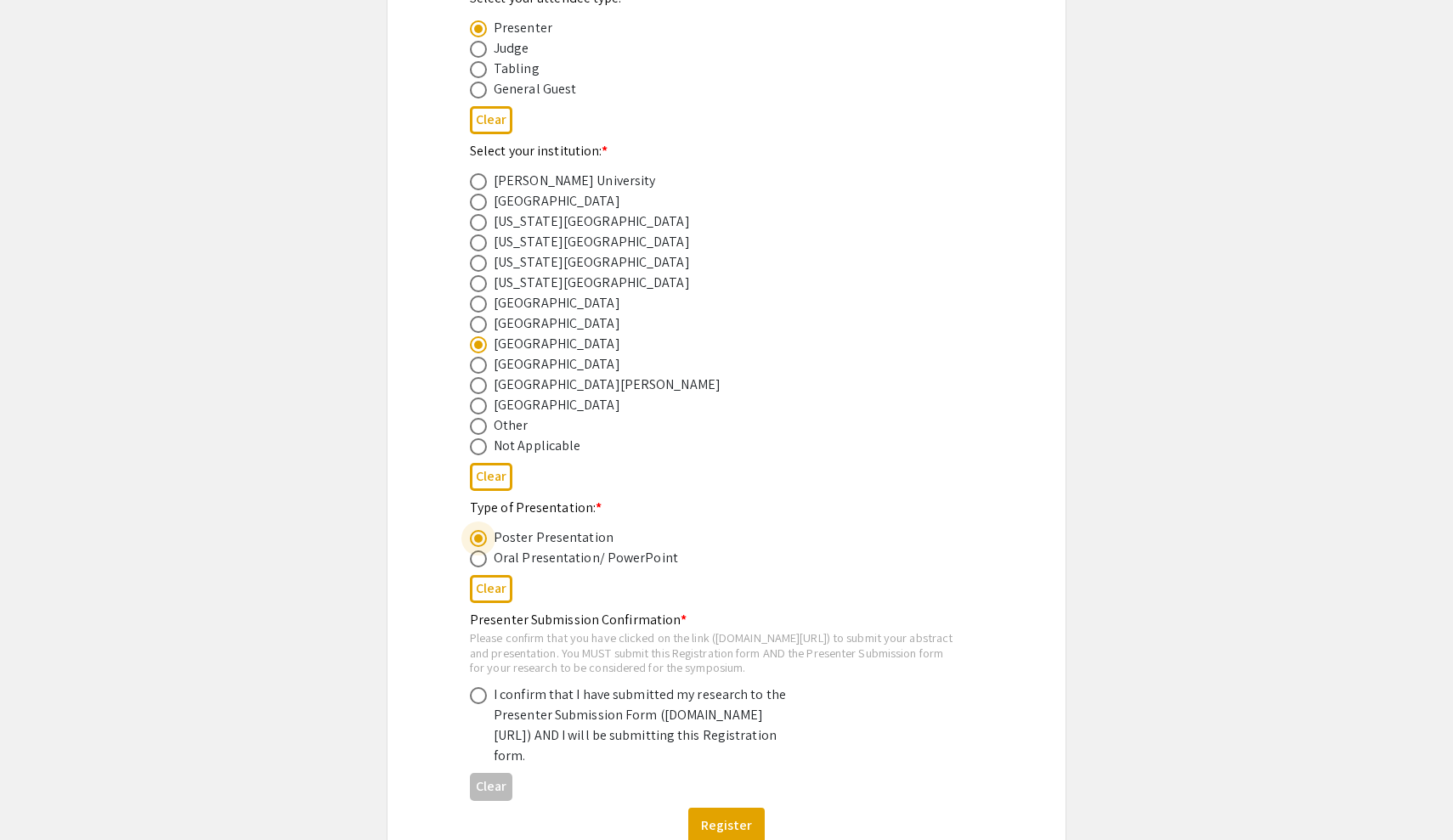
scroll to position [624, 0]
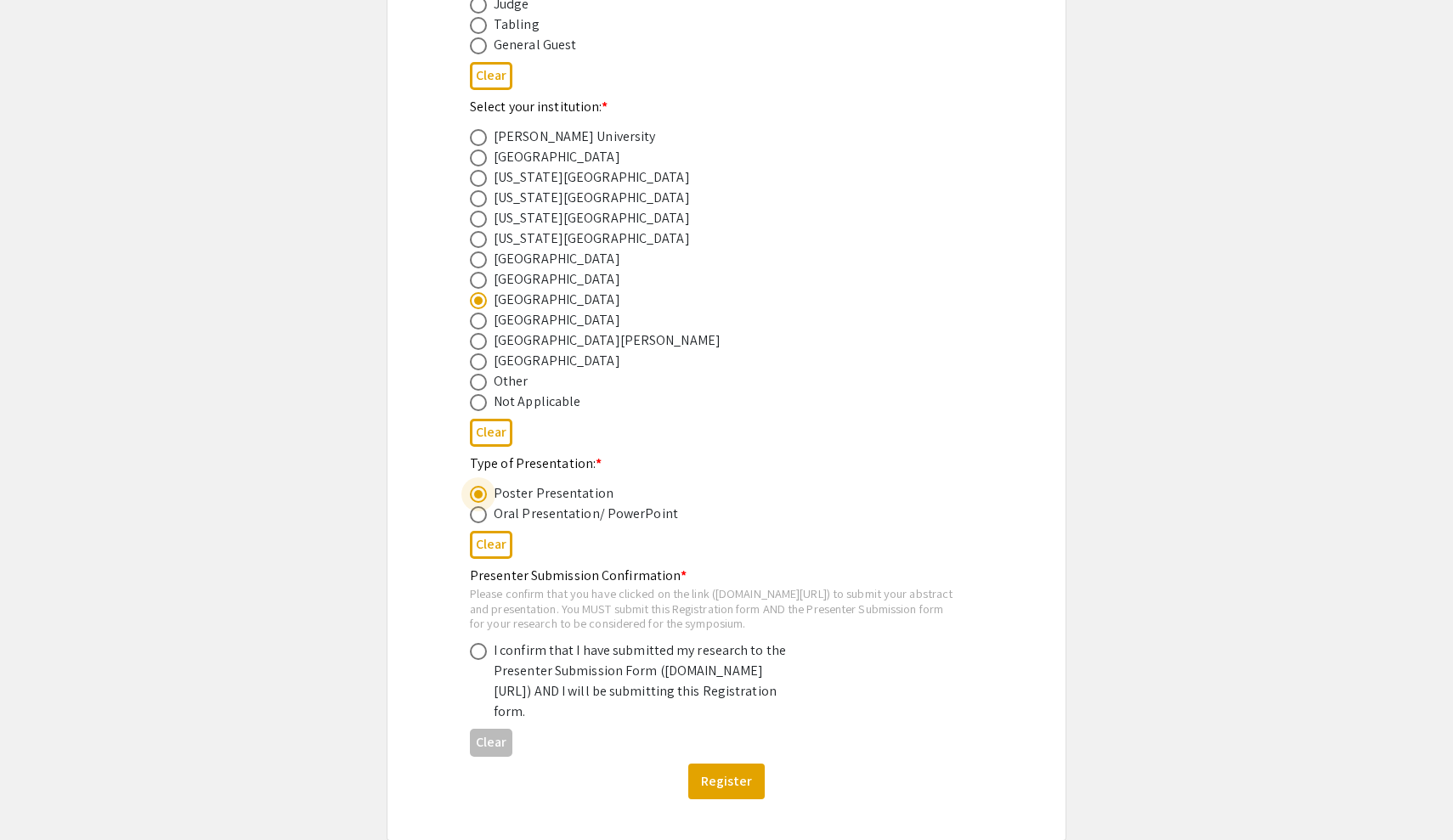
click at [407, 675] on div "2025 Life Sciences South Florida STEM Undergraduate Symposium Registration Form…" at bounding box center [726, 159] width 680 height 1363
click at [482, 660] on span at bounding box center [478, 652] width 17 height 17
click at [482, 660] on input "radio" at bounding box center [478, 652] width 17 height 17
click at [482, 656] on span at bounding box center [478, 651] width 8 height 8
click at [482, 660] on input "radio" at bounding box center [478, 652] width 17 height 17
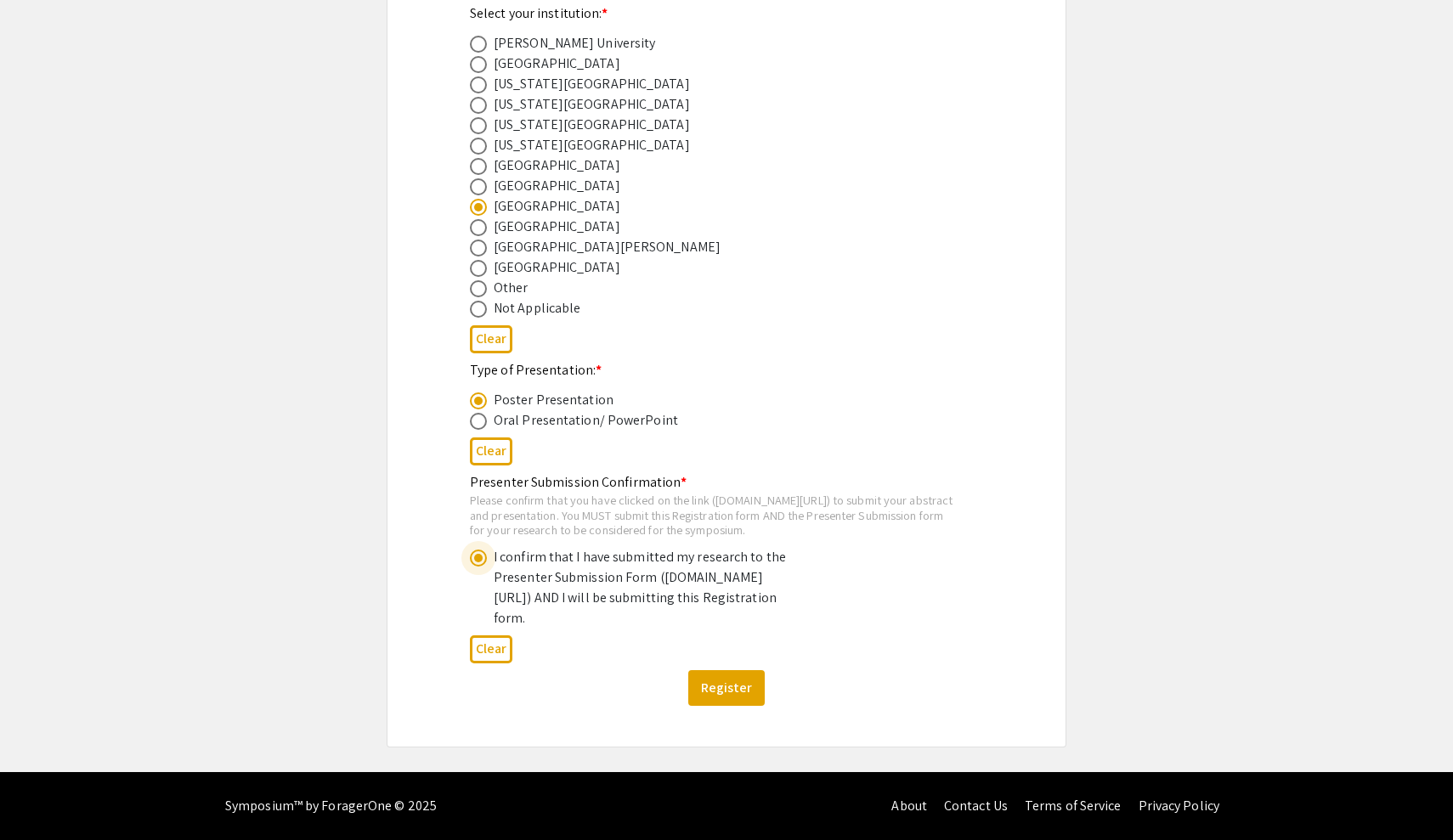
scroll to position [751, 0]
click at [499, 645] on button "Clear" at bounding box center [491, 650] width 43 height 28
radio input "false"
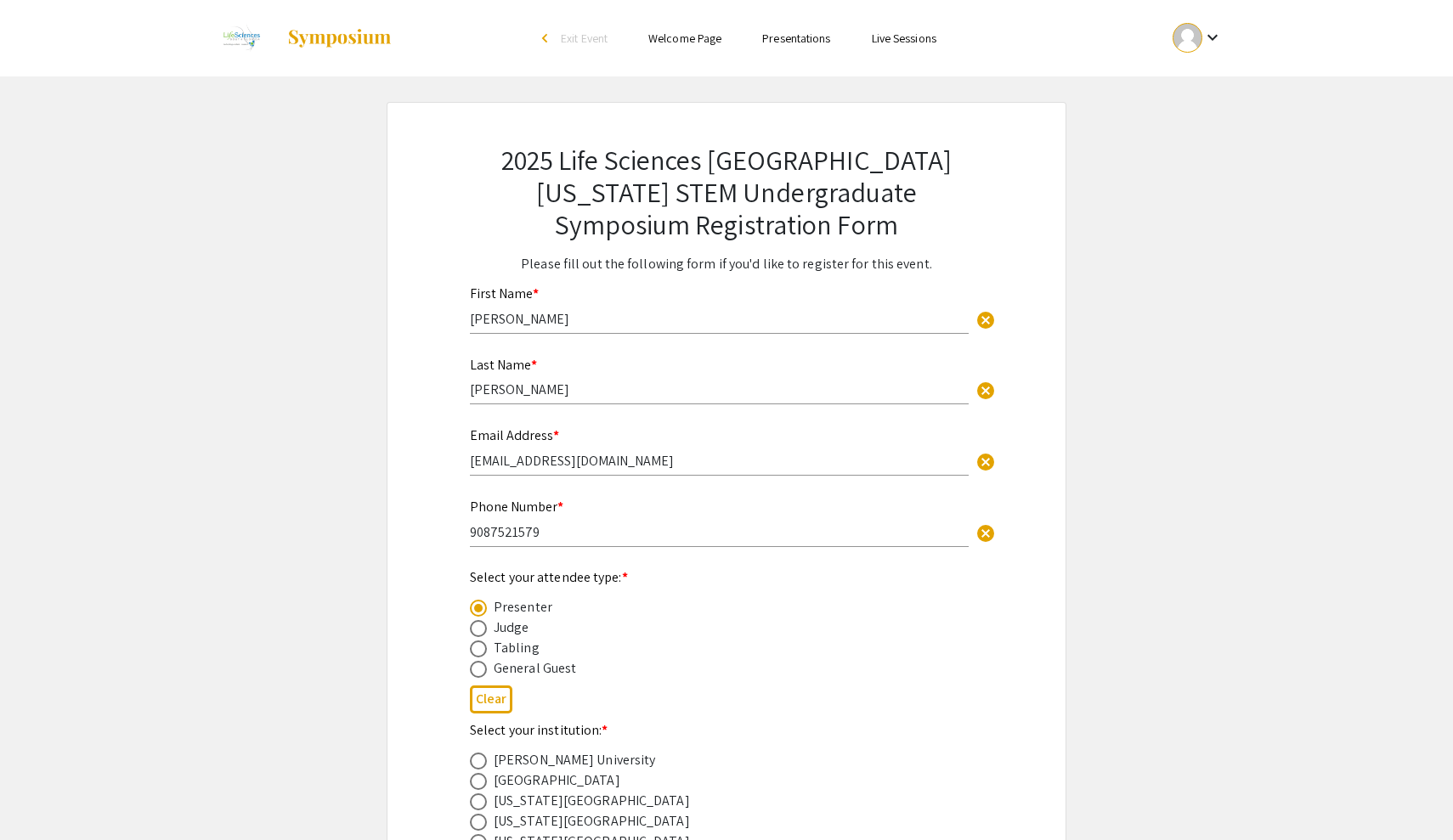
scroll to position [-2, 0]
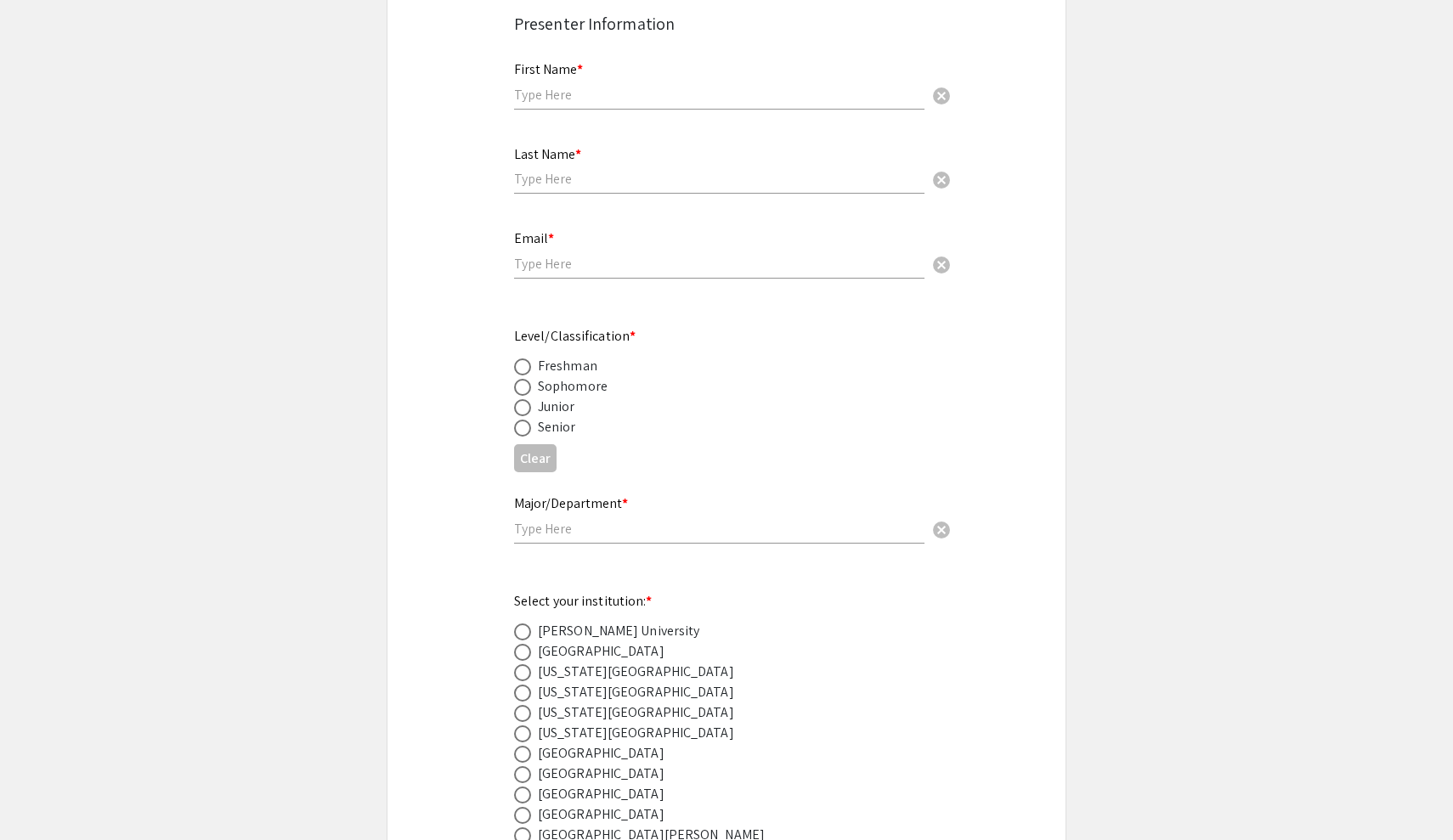
scroll to position [369, 0]
